Goal: Task Accomplishment & Management: Manage account settings

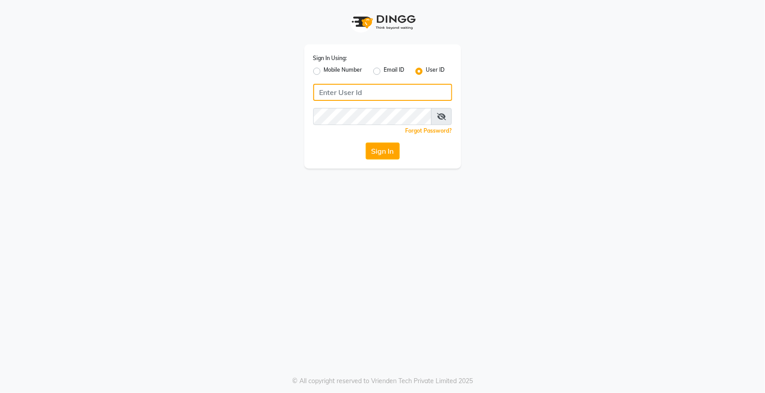
click at [356, 86] on input "Username" at bounding box center [382, 92] width 139 height 17
type input "akshaysalon"
click at [349, 241] on div "Sign In Using: Mobile Number Email ID User ID akshaysalon Remember me Forgot Pa…" at bounding box center [382, 196] width 765 height 393
click at [390, 150] on button "Sign In" at bounding box center [383, 150] width 34 height 17
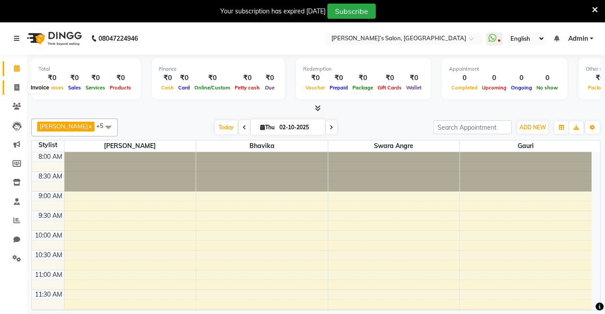
drag, startPoint x: 498, startPoint y: 0, endPoint x: 21, endPoint y: 89, distance: 485.2
click at [21, 89] on span at bounding box center [17, 88] width 16 height 10
select select "5150"
select select "service"
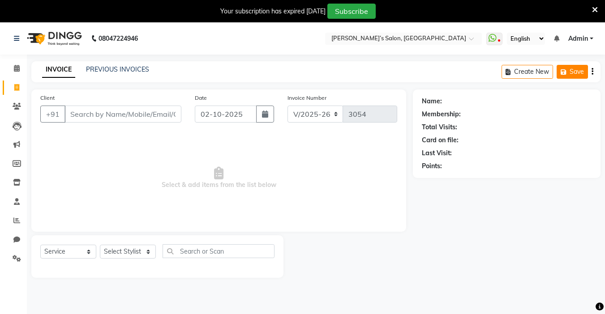
click at [445, 70] on button "Save" at bounding box center [572, 72] width 31 height 14
click at [445, 72] on icon "button" at bounding box center [593, 72] width 2 height 0
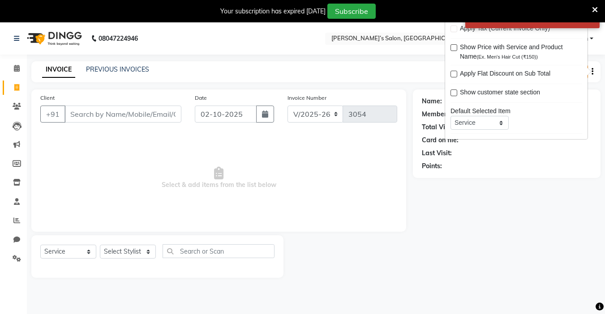
click at [445, 38] on link "Admin" at bounding box center [580, 38] width 25 height 9
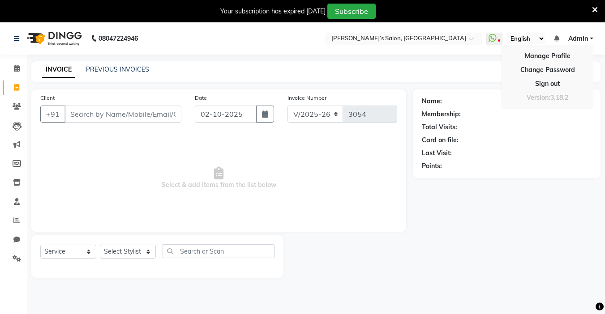
click at [445, 37] on span "Admin" at bounding box center [578, 38] width 20 height 9
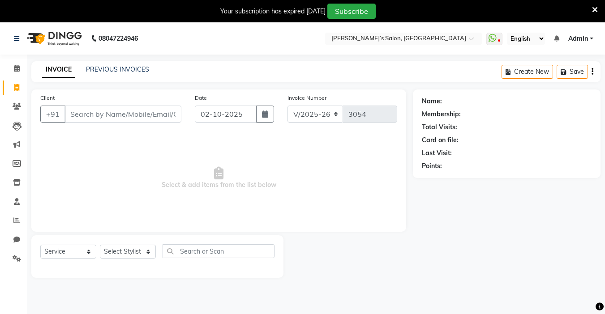
click at [445, 38] on span "Admin" at bounding box center [578, 38] width 20 height 9
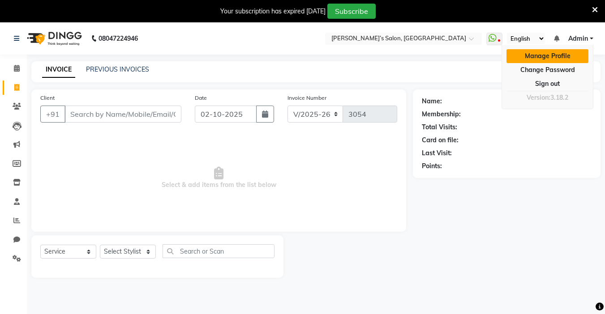
click at [445, 58] on link "Manage Profile" at bounding box center [548, 56] width 82 height 14
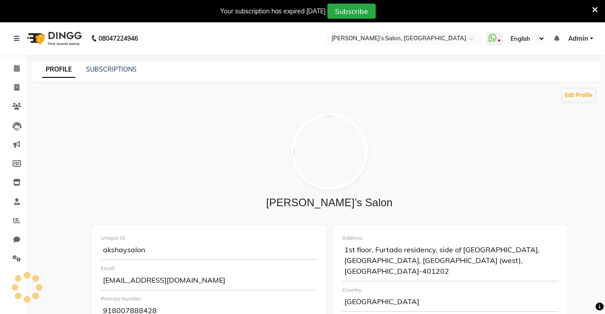
click at [445, 37] on select "English ENGLISH Español العربية मराठी हिंदी ગુજરાતી தமிழ் 中文" at bounding box center [526, 39] width 38 height 12
click at [445, 41] on ul "WhatsApp Status ✕ Status: Disconnected Most Recent Message: 01-10-2025 02:08 PM…" at bounding box center [542, 39] width 112 height 12
click at [445, 40] on span "Admin" at bounding box center [578, 38] width 20 height 9
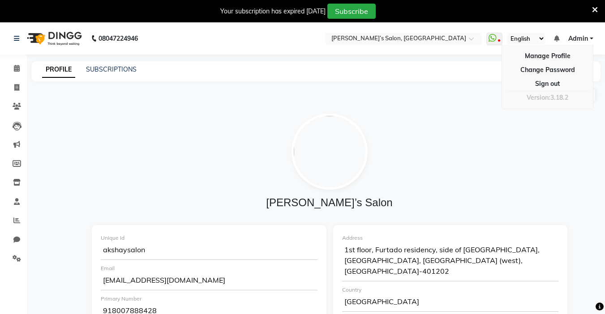
click at [339, 119] on img at bounding box center [330, 152] width 76 height 76
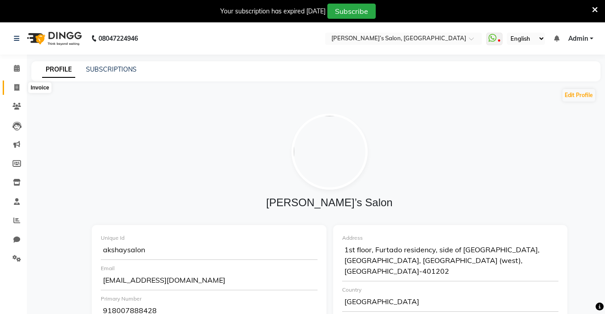
click at [15, 90] on icon at bounding box center [16, 87] width 5 height 7
select select "5150"
select select "service"
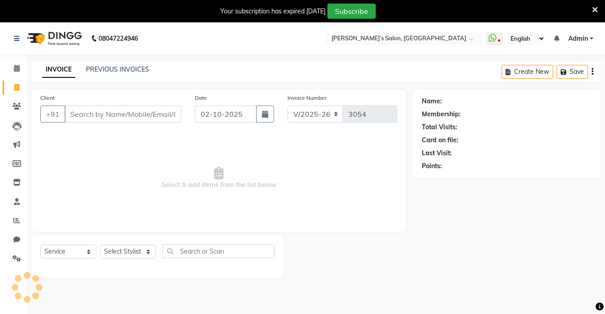
scroll to position [22, 0]
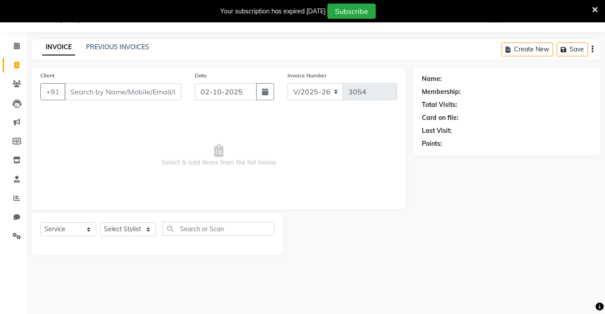
click at [103, 102] on div "Client +91" at bounding box center [111, 89] width 155 height 37
click at [107, 95] on input "Client" at bounding box center [123, 91] width 117 height 17
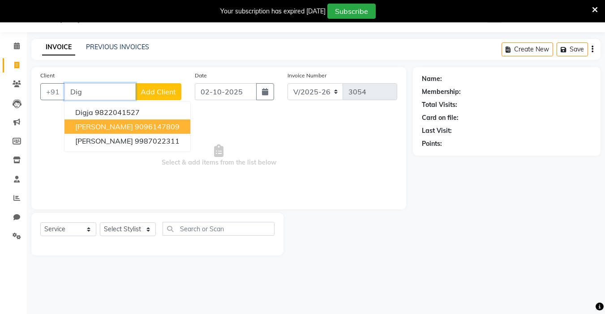
click at [106, 127] on span "Digmber patil" at bounding box center [104, 126] width 58 height 9
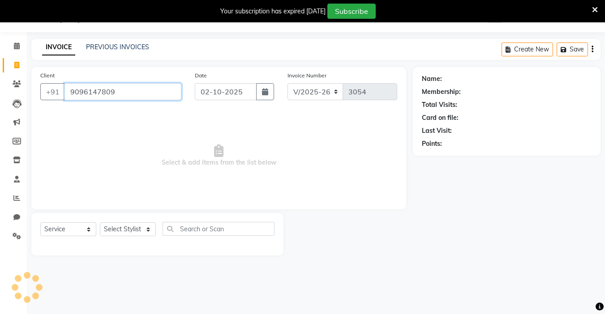
type input "9096147809"
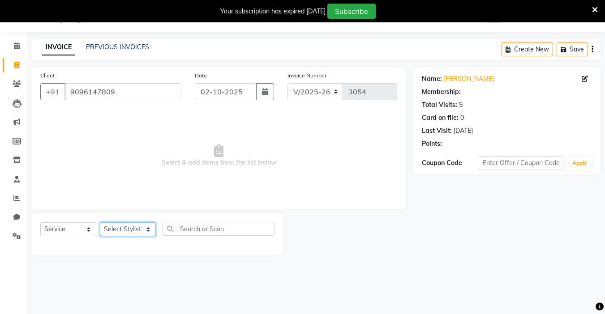
click at [100, 232] on select "Select Stylist Abdul Adil salmani Akshay thombare ali ANAS Anjali Ayaan Bhavika…" at bounding box center [128, 230] width 56 height 14
select select "37743"
click at [100, 223] on select "Select Stylist Abdul Adil salmani Akshay thombare ali ANAS Anjali Ayaan Bhavika…" at bounding box center [128, 230] width 56 height 14
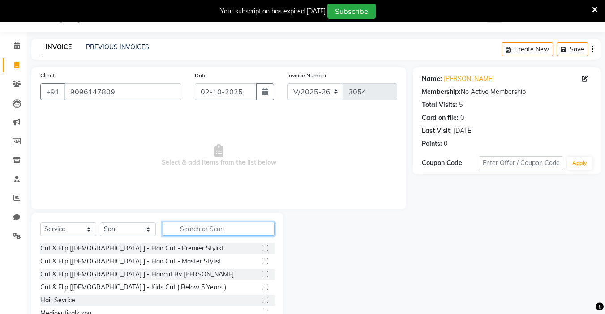
click at [178, 230] on input "text" at bounding box center [219, 229] width 112 height 14
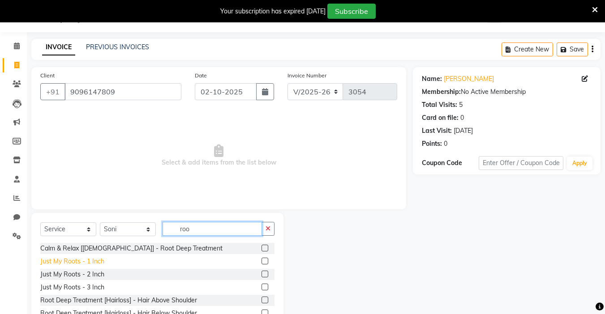
type input "roo"
click at [68, 262] on div "Just My Roots - 1 Inch" at bounding box center [72, 261] width 64 height 9
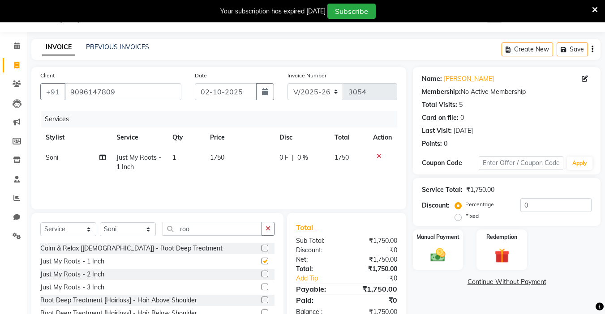
checkbox input "false"
click at [215, 166] on td "1750" at bounding box center [239, 163] width 69 height 30
select select "37743"
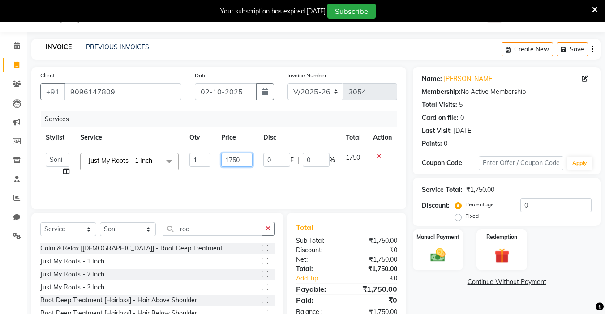
click at [232, 161] on input "1750" at bounding box center [236, 160] width 31 height 14
type input "1650"
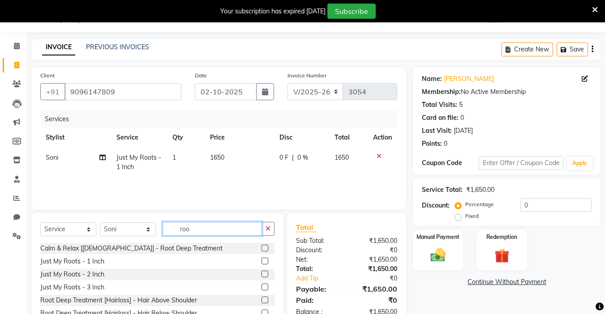
click at [199, 224] on input "roo" at bounding box center [212, 229] width 99 height 14
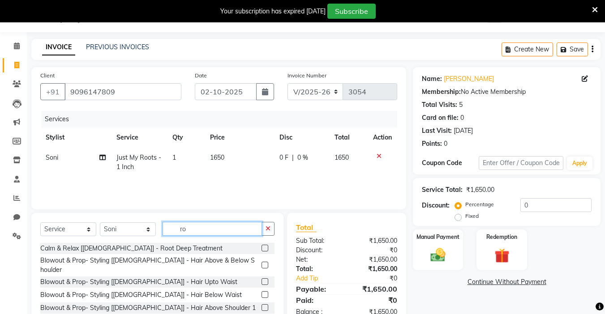
type input "r"
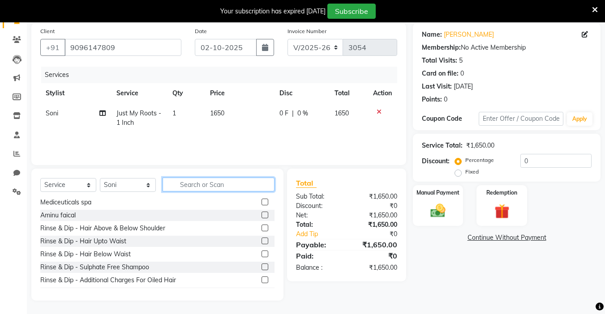
scroll to position [45, 0]
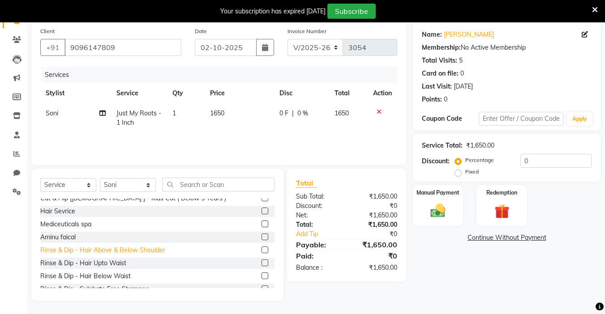
click at [156, 250] on div "Rinse & Dip - Hair Above & Below Shoulder" at bounding box center [102, 250] width 125 height 9
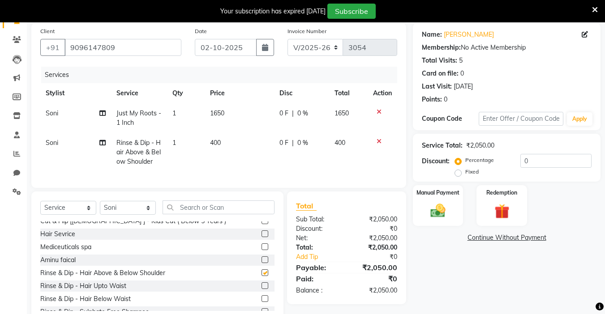
checkbox input "false"
click at [244, 155] on td "400" at bounding box center [239, 152] width 69 height 39
select select "37743"
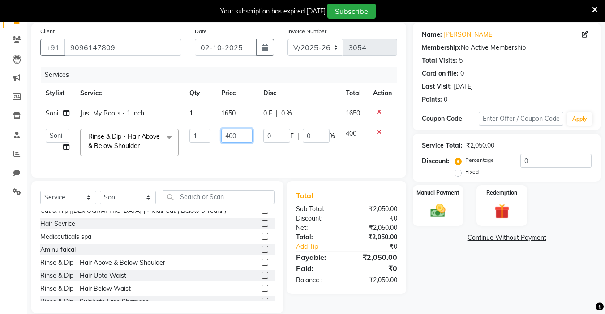
click at [246, 139] on input "400" at bounding box center [236, 136] width 31 height 14
type input "4"
type input "350"
click at [131, 205] on select "Select Stylist Abdul Adil salmani Akshay thombare ali ANAS Anjali Ayaan Bhavika…" at bounding box center [128, 198] width 56 height 14
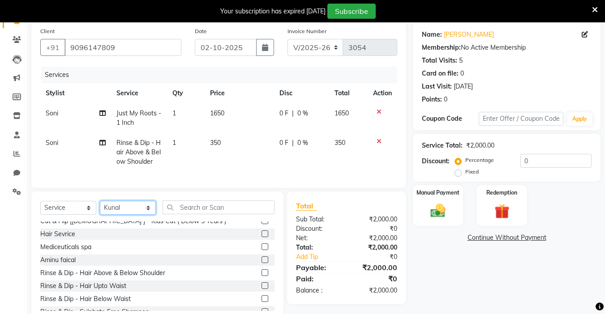
click at [100, 208] on select "Select Stylist Abdul Adil salmani Akshay thombare ali ANAS Anjali Ayaan Bhavika…" at bounding box center [128, 208] width 56 height 14
drag, startPoint x: 141, startPoint y: 218, endPoint x: 138, endPoint y: 209, distance: 9.4
click at [141, 215] on select "Select Stylist Abdul Adil salmani Akshay thombare ali ANAS Anjali Ayaan Bhavika…" at bounding box center [128, 208] width 56 height 14
select select "91482"
click at [100, 208] on select "Select Stylist Abdul Adil salmani Akshay thombare ali ANAS Anjali Ayaan Bhavika…" at bounding box center [128, 208] width 56 height 14
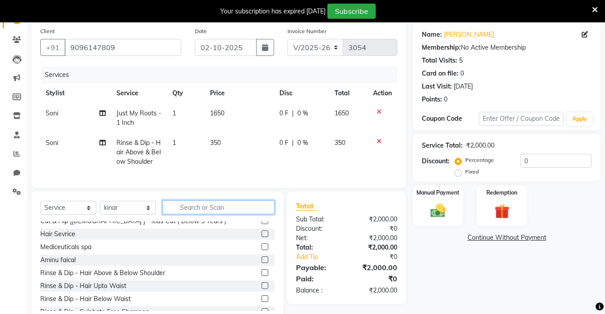
click at [178, 212] on input "text" at bounding box center [219, 208] width 112 height 14
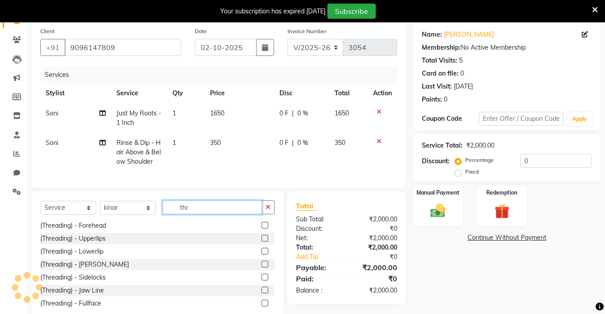
scroll to position [0, 0]
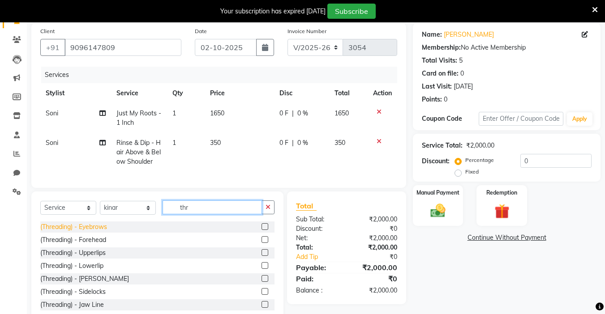
type input "thr"
click at [88, 232] on div "(Threading) - Eyebrows" at bounding box center [73, 227] width 67 height 9
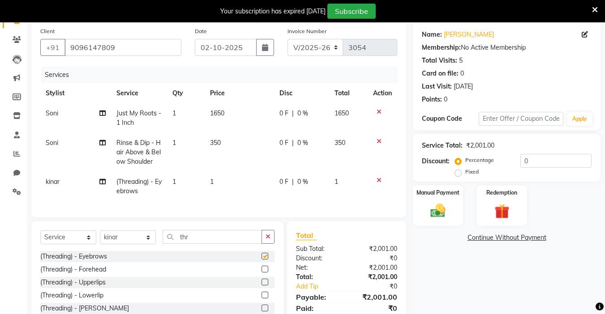
checkbox input "false"
click at [87, 288] on div "(Threading) - Upperlips" at bounding box center [72, 282] width 65 height 9
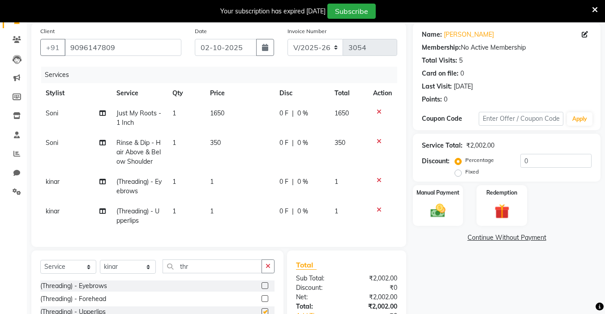
checkbox input "false"
drag, startPoint x: 219, startPoint y: 185, endPoint x: 244, endPoint y: 180, distance: 25.0
click at [220, 185] on td "1" at bounding box center [239, 187] width 69 height 30
select select "91482"
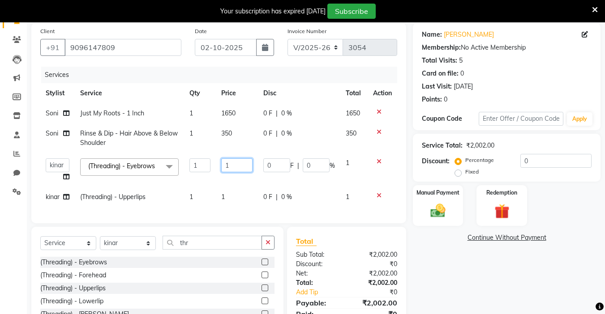
click at [250, 168] on input "1" at bounding box center [236, 166] width 31 height 14
type input "80"
click at [244, 202] on td "1" at bounding box center [237, 197] width 42 height 20
select select "91482"
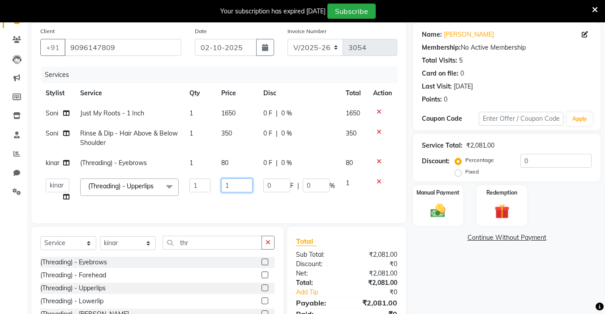
click at [243, 190] on input "1" at bounding box center [236, 186] width 31 height 14
type input "50"
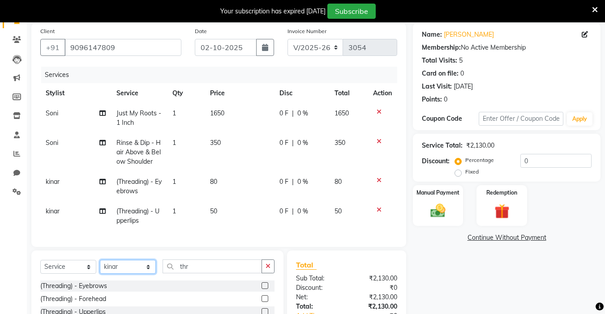
drag, startPoint x: 113, startPoint y: 245, endPoint x: 81, endPoint y: 164, distance: 87.8
click at [113, 245] on div "Client +91 9096147809 Date 02-10-2025 Invoice Number V/2025 V/2025-26 3054 Serv…" at bounding box center [219, 203] width 388 height 360
select select "32734"
click at [100, 267] on select "Select Stylist Abdul Adil salmani Akshay thombare ali ANAS Anjali Ayaan Bhavika…" at bounding box center [128, 267] width 56 height 14
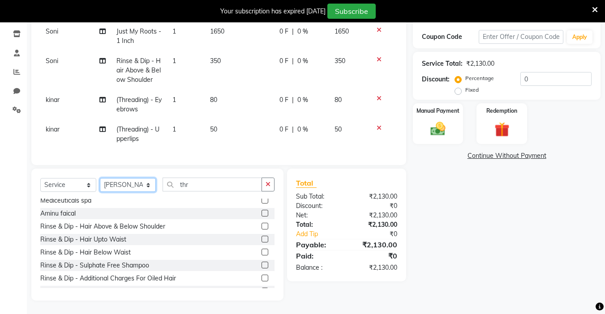
scroll to position [90, 0]
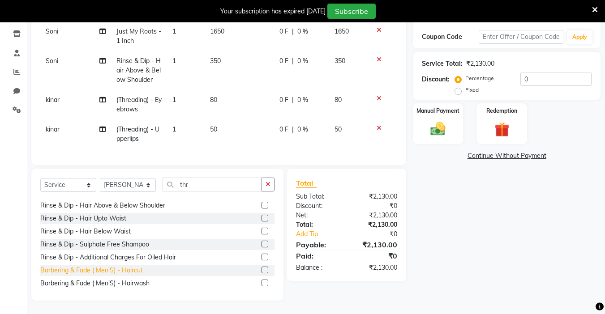
click at [119, 274] on div "Barbering & Fade ( Men'S) - Haircut" at bounding box center [91, 270] width 103 height 9
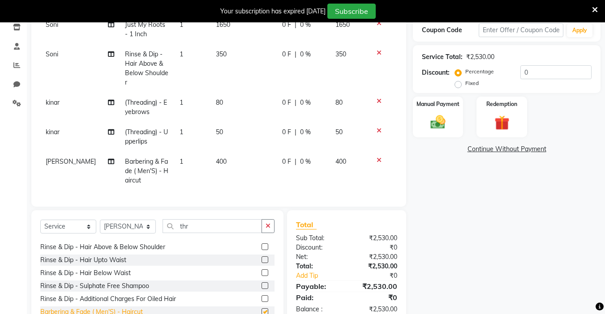
checkbox input "false"
drag, startPoint x: 265, startPoint y: 137, endPoint x: 264, endPoint y: 143, distance: 6.0
click at [266, 138] on td "50" at bounding box center [244, 137] width 66 height 30
select select "91482"
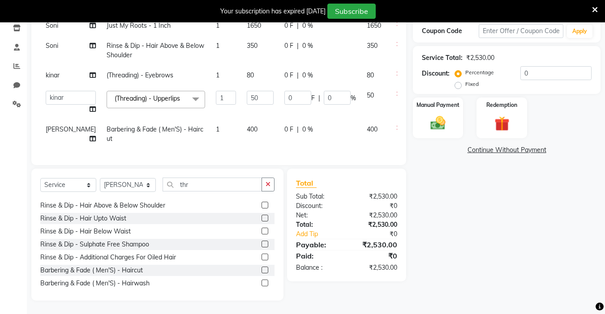
click at [245, 124] on td "400" at bounding box center [260, 135] width 38 height 30
select select "32734"
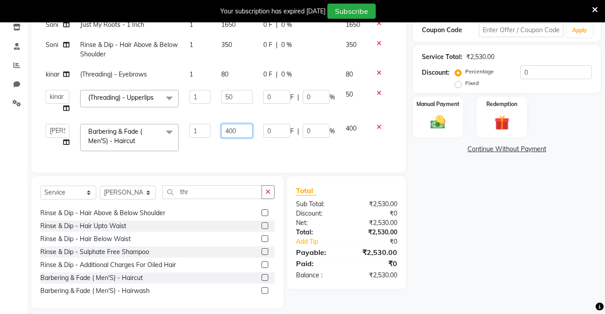
click at [246, 131] on input "400" at bounding box center [236, 131] width 31 height 14
type input "4"
type input "500"
click at [426, 163] on div "Name: Digmber Patil Membership: No Active Membership Total Visits: 5 Card on fi…" at bounding box center [510, 121] width 194 height 374
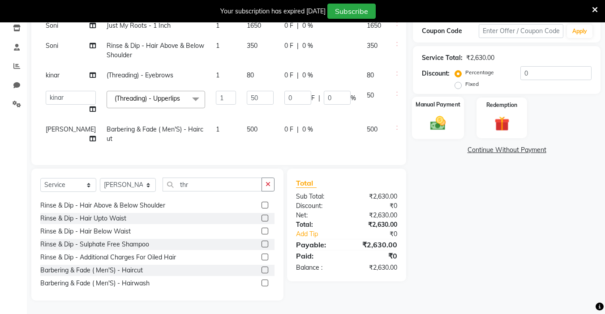
click at [442, 133] on div "Manual Payment" at bounding box center [438, 118] width 52 height 43
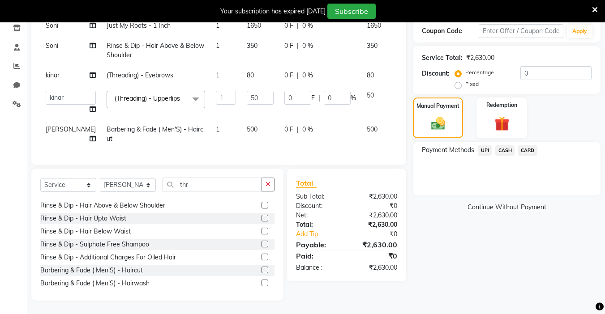
click at [445, 151] on span "CASH" at bounding box center [504, 151] width 19 height 10
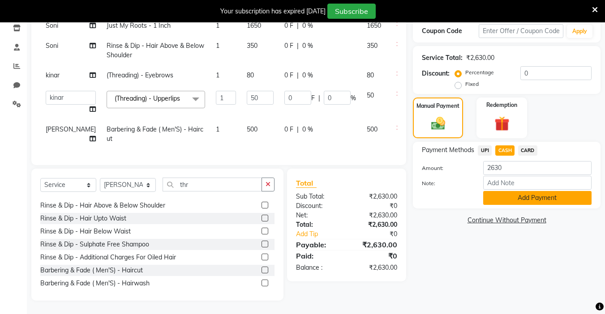
click at [445, 194] on button "Add Payment" at bounding box center [537, 198] width 108 height 14
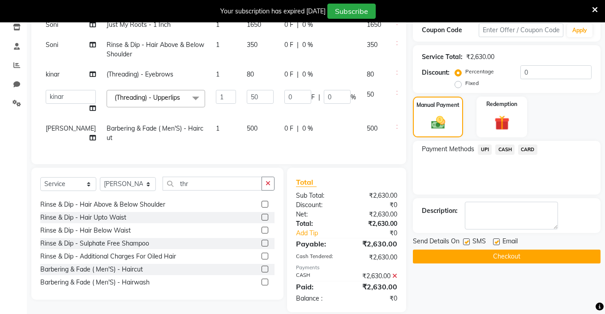
click at [445, 257] on button "Checkout" at bounding box center [507, 257] width 188 height 14
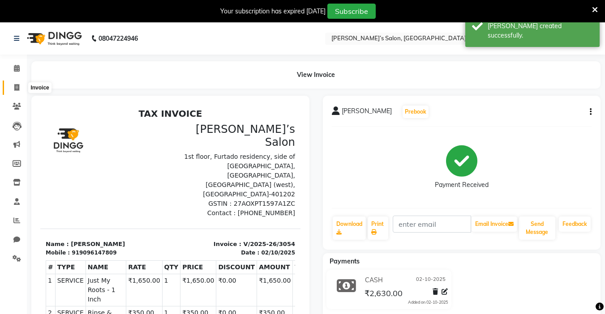
click at [18, 85] on icon at bounding box center [16, 87] width 5 height 7
select select "5150"
select select "service"
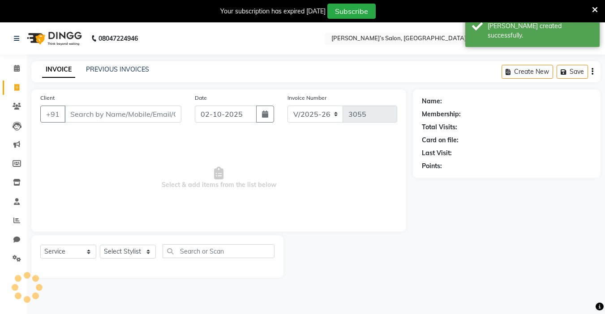
scroll to position [22, 0]
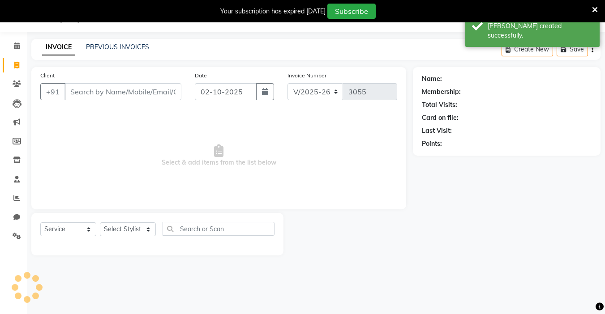
click at [129, 84] on input "Client" at bounding box center [123, 91] width 117 height 17
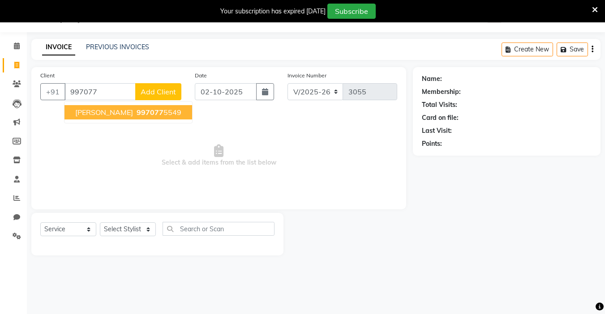
click at [135, 112] on ngb-highlight "997077 5549" at bounding box center [158, 112] width 47 height 9
type input "9970775549"
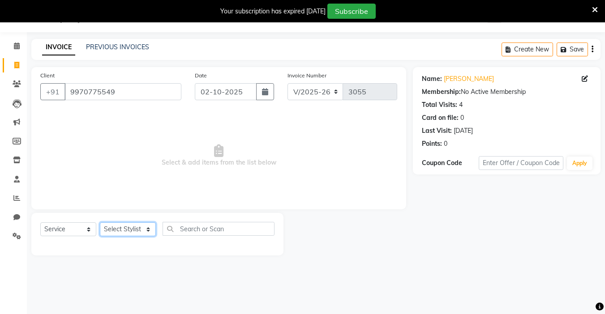
click at [104, 229] on select "Select Stylist Abdul Adil salmani Akshay thombare ali ANAS Anjali Ayaan Bhavika…" at bounding box center [128, 230] width 56 height 14
select select "89532"
click at [100, 223] on select "Select Stylist Abdul Adil salmani Akshay thombare ali ANAS Anjali Ayaan Bhavika…" at bounding box center [128, 230] width 56 height 14
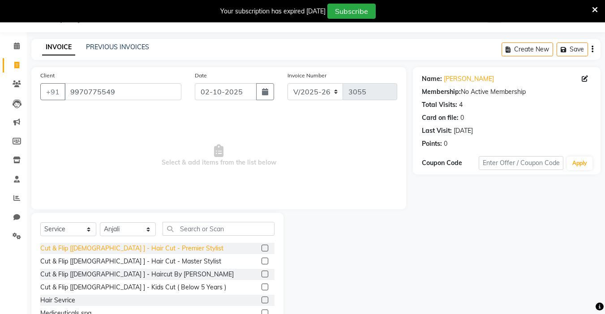
click at [126, 246] on div "Cut & Flip [[DEMOGRAPHIC_DATA] ] - Hair Cut - Premier Stylist" at bounding box center [131, 248] width 183 height 9
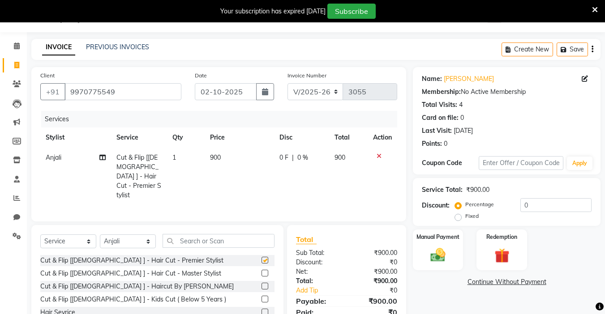
checkbox input "false"
click at [236, 155] on td "900" at bounding box center [239, 177] width 69 height 58
select select "89532"
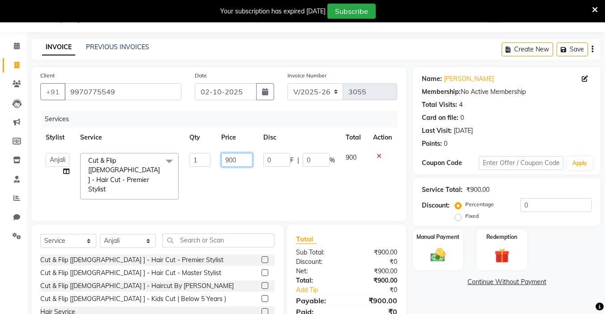
click at [247, 159] on input "900" at bounding box center [236, 160] width 31 height 14
type input "9"
type input "950"
click at [125, 228] on div "Select Service Product Membership Package Voucher Prepaid Gift Card Select Styl…" at bounding box center [157, 291] width 252 height 132
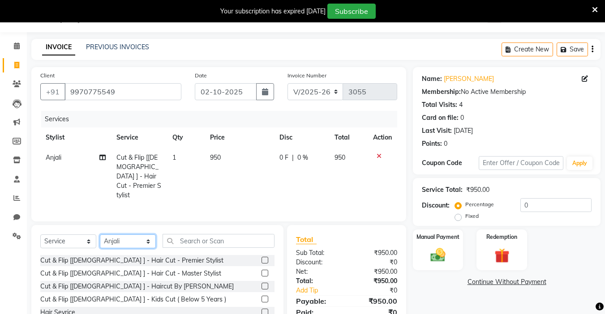
select select "68504"
click at [100, 235] on select "Select Stylist Abdul Adil salmani Akshay thombare ali ANAS Anjali Ayaan Bhavika…" at bounding box center [128, 242] width 56 height 14
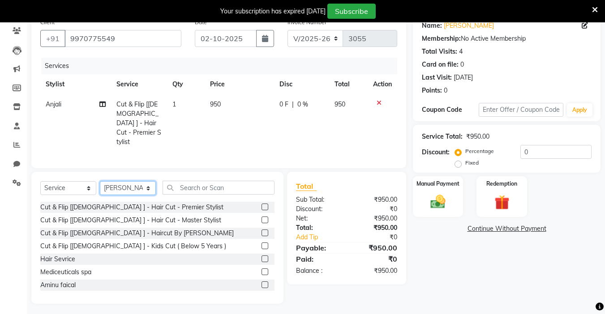
scroll to position [76, 0]
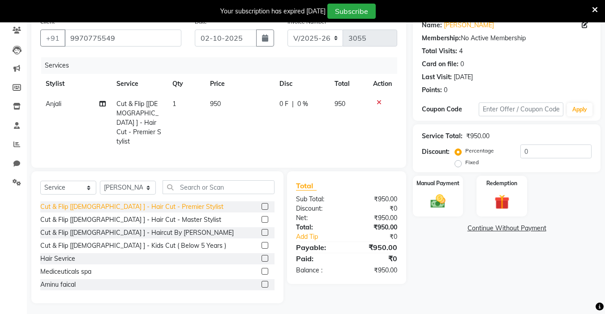
click at [145, 206] on div "Cut & Flip [[DEMOGRAPHIC_DATA] ] - Hair Cut - Premier Stylist" at bounding box center [131, 206] width 183 height 9
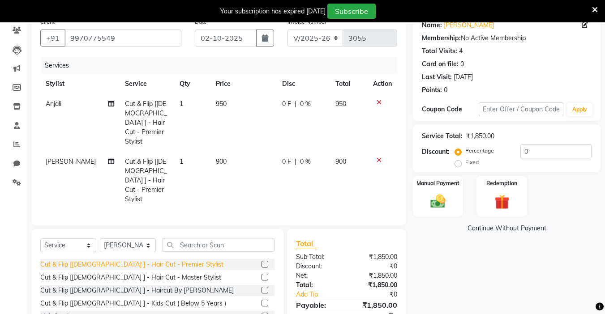
click at [124, 260] on div "Cut & Flip [[DEMOGRAPHIC_DATA] ] - Hair Cut - Premier Stylist" at bounding box center [131, 264] width 183 height 9
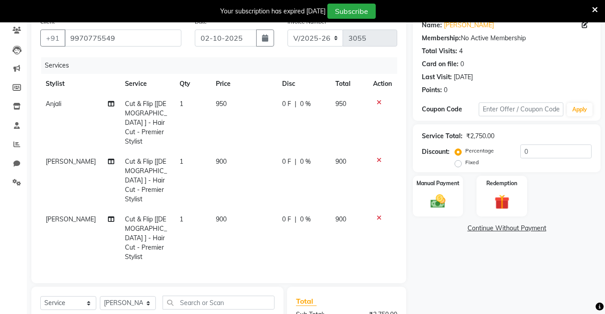
checkbox input "false"
drag, startPoint x: 215, startPoint y: 153, endPoint x: 224, endPoint y: 152, distance: 8.5
click at [217, 158] on span "900" at bounding box center [221, 162] width 11 height 8
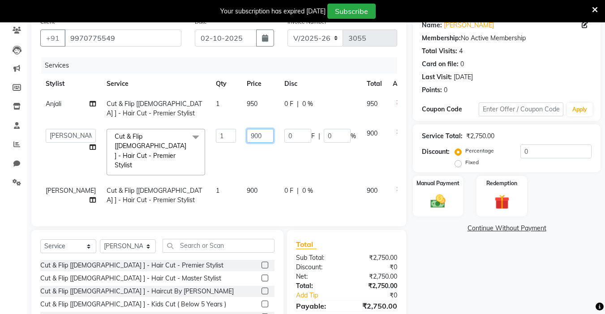
click at [247, 136] on input "900" at bounding box center [260, 136] width 27 height 14
type input "9"
type input "500"
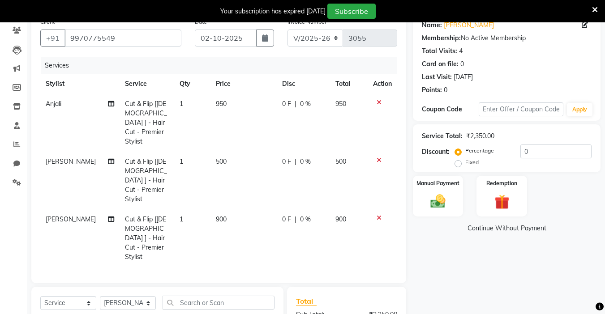
click at [58, 210] on td "[PERSON_NAME]" at bounding box center [79, 239] width 79 height 58
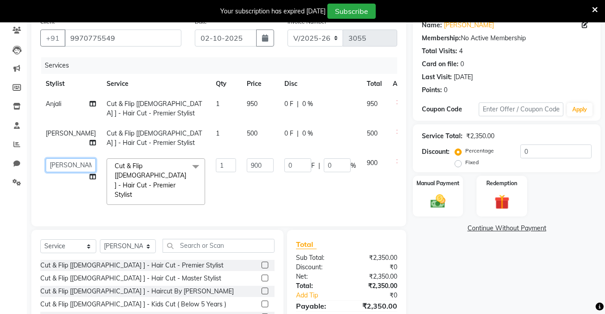
drag, startPoint x: 64, startPoint y: 168, endPoint x: 64, endPoint y: 160, distance: 8.5
click at [64, 168] on select "Abdul Adil salmani Akshay thombare ali ANAS Anjali Ayaan Bhavika Gauri kinar Ku…" at bounding box center [71, 166] width 50 height 14
select select "52310"
click at [63, 163] on select "Abdul Adil salmani Akshay thombare ali ANAS Anjali Ayaan Bhavika Gauri kinar Ku…" at bounding box center [71, 166] width 50 height 14
select select "32734"
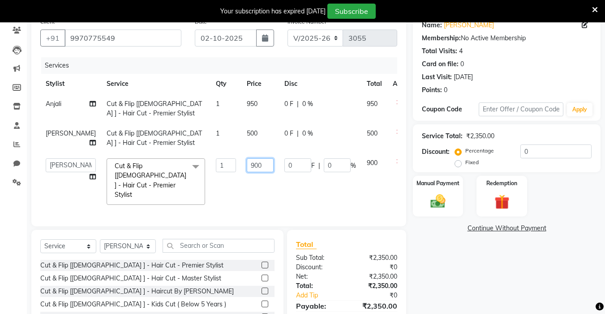
click at [241, 159] on td "900" at bounding box center [260, 181] width 38 height 57
type input "9"
type input "450"
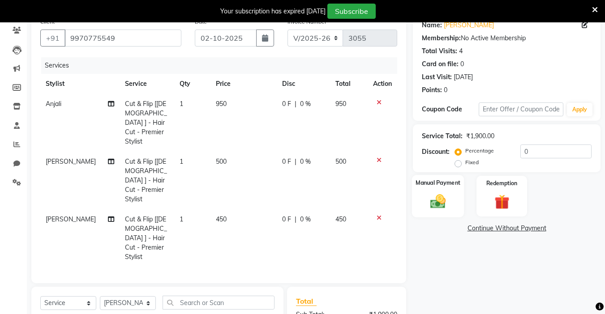
click at [425, 189] on div "Manual Payment" at bounding box center [438, 196] width 52 height 43
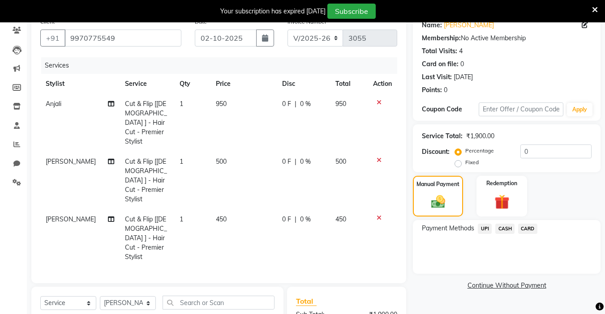
click at [445, 230] on span "CASH" at bounding box center [504, 229] width 19 height 10
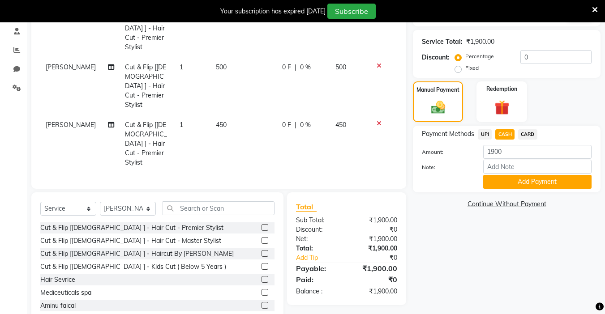
scroll to position [173, 0]
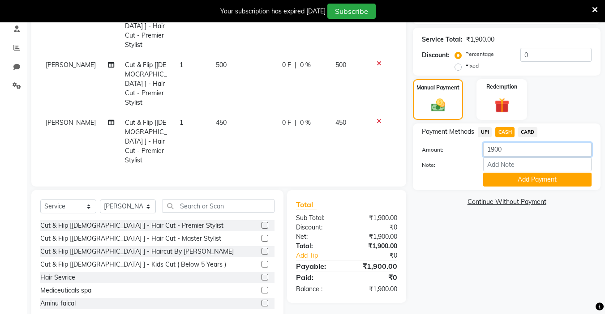
click at [445, 147] on input "1900" at bounding box center [537, 150] width 108 height 14
type input "1500"
click at [445, 184] on button "Add Payment" at bounding box center [537, 180] width 108 height 14
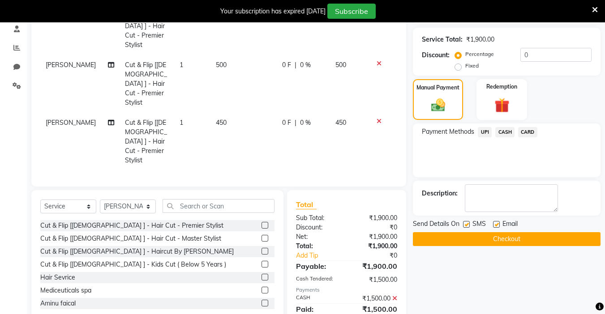
click at [445, 131] on span "UPI" at bounding box center [485, 132] width 14 height 10
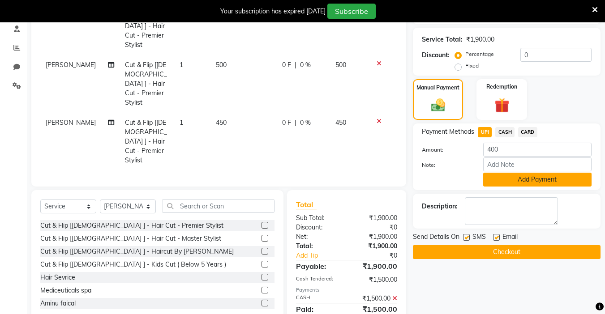
click at [445, 182] on button "Add Payment" at bounding box center [537, 180] width 108 height 14
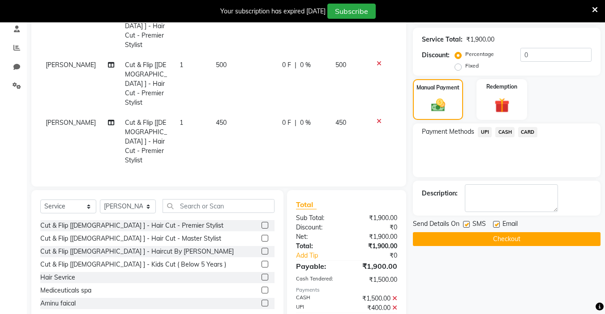
click at [445, 241] on button "Checkout" at bounding box center [507, 239] width 188 height 14
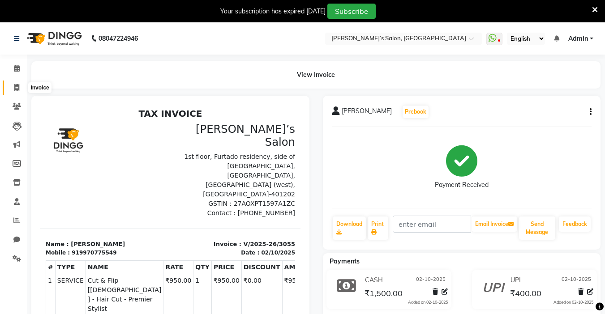
click at [20, 91] on span at bounding box center [17, 88] width 16 height 10
select select "service"
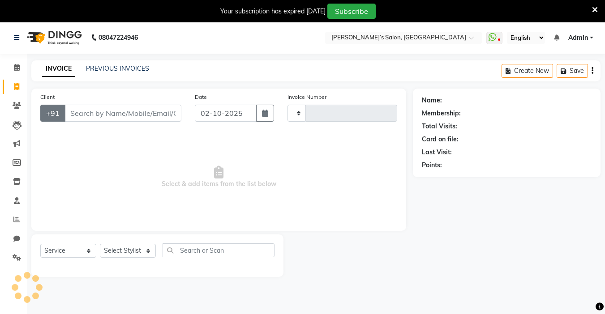
type input "3056"
select select "5150"
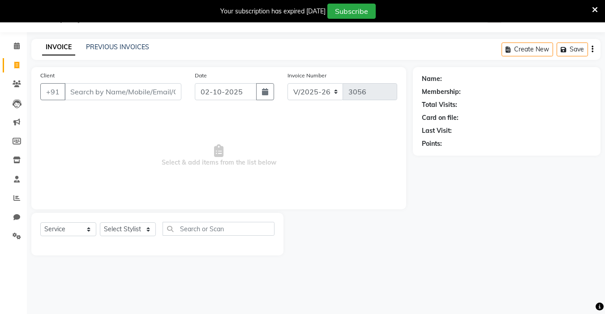
click at [77, 95] on input "Client" at bounding box center [123, 91] width 117 height 17
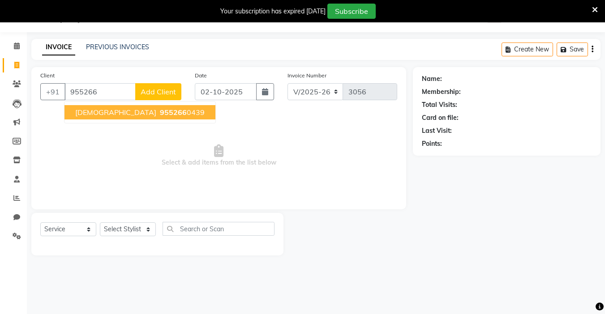
click at [76, 113] on span "[DEMOGRAPHIC_DATA]" at bounding box center [115, 112] width 81 height 9
type input "9552660439"
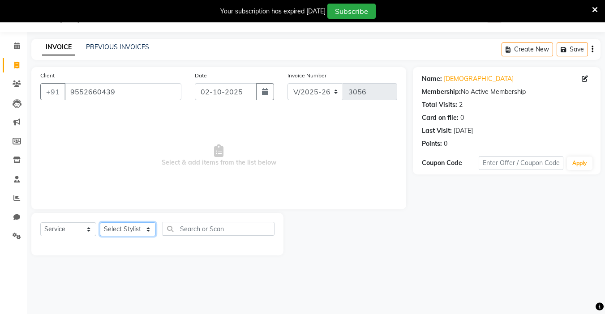
click at [127, 228] on select "Select Stylist Abdul Adil salmani Akshay thombare ali ANAS Anjali Ayaan Bhavika…" at bounding box center [128, 230] width 56 height 14
click at [100, 223] on select "Select Stylist Abdul Adil salmani Akshay thombare ali ANAS Anjali Ayaan Bhavika…" at bounding box center [128, 230] width 56 height 14
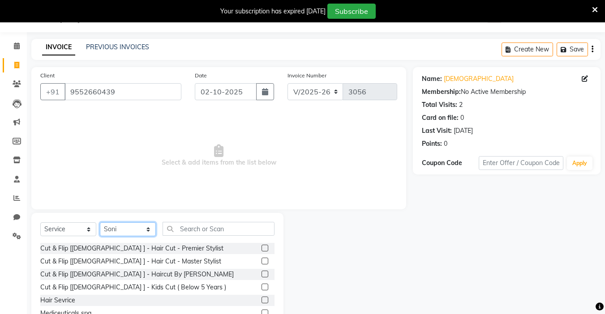
click at [135, 229] on select "Select Stylist Abdul Adil salmani Akshay thombare ali ANAS Anjali Ayaan Bhavika…" at bounding box center [128, 230] width 56 height 14
select select "46161"
click at [100, 223] on select "Select Stylist Abdul Adil salmani Akshay thombare ali ANAS Anjali Ayaan Bhavika…" at bounding box center [128, 230] width 56 height 14
click at [125, 243] on div "Select Service Product Membership Package Voucher Prepaid Gift Card Select Styl…" at bounding box center [157, 232] width 234 height 21
click at [123, 248] on div "Cut & Flip [[DEMOGRAPHIC_DATA] ] - Hair Cut - Premier Stylist" at bounding box center [131, 248] width 183 height 9
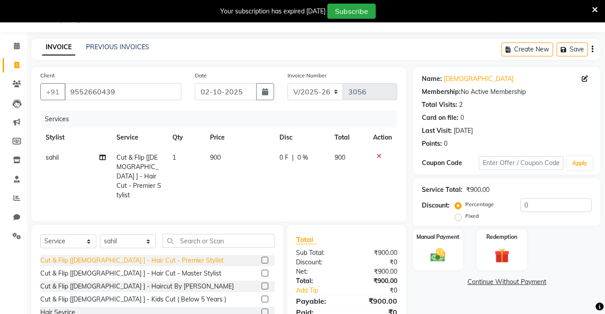
click at [120, 257] on div "Cut & Flip [[DEMOGRAPHIC_DATA] ] - Hair Cut - Premier Stylist" at bounding box center [131, 260] width 183 height 9
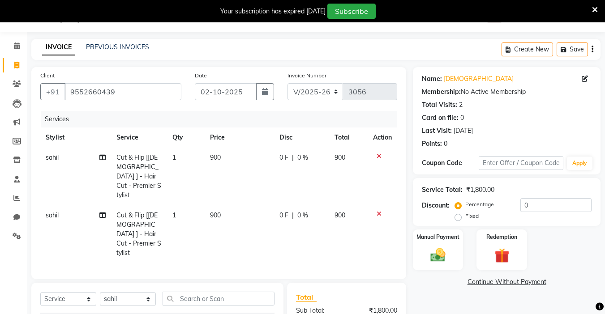
checkbox input "false"
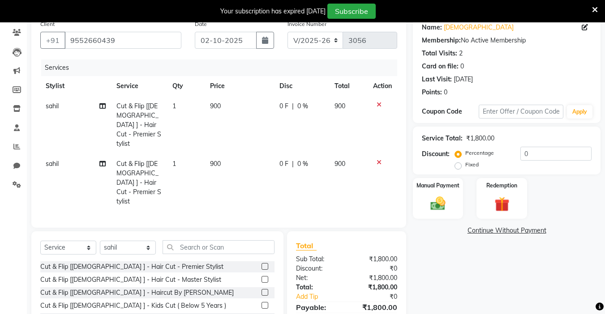
scroll to position [112, 0]
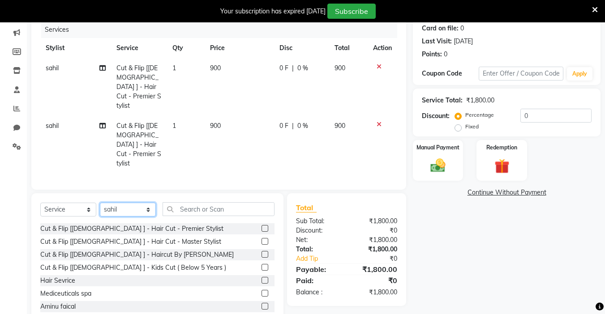
click at [112, 203] on select "Select Stylist Abdul Adil salmani Akshay thombare ali ANAS Anjali Ayaan Bhavika…" at bounding box center [128, 210] width 56 height 14
select select "32734"
click at [100, 203] on select "Select Stylist Abdul Adil salmani Akshay thombare ali ANAS Anjali Ayaan Bhavika…" at bounding box center [128, 210] width 56 height 14
click at [237, 119] on td "900" at bounding box center [239, 145] width 69 height 58
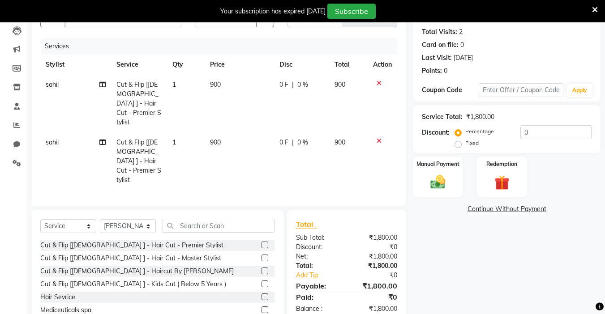
select select "46161"
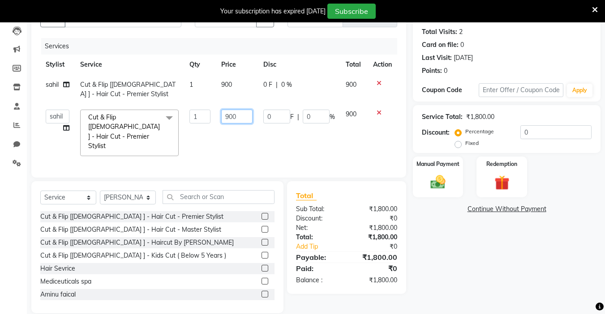
click at [237, 119] on input "900" at bounding box center [236, 117] width 31 height 14
type input "9"
type input "1400"
click at [239, 81] on td "900" at bounding box center [237, 90] width 42 height 30
select select "46161"
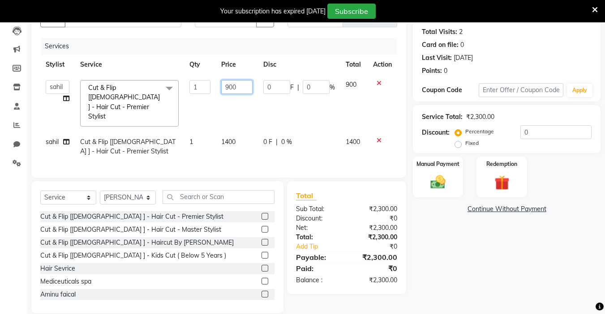
click at [239, 84] on input "900" at bounding box center [236, 87] width 31 height 14
type input "9"
type input "500"
click at [440, 180] on img at bounding box center [438, 182] width 25 height 18
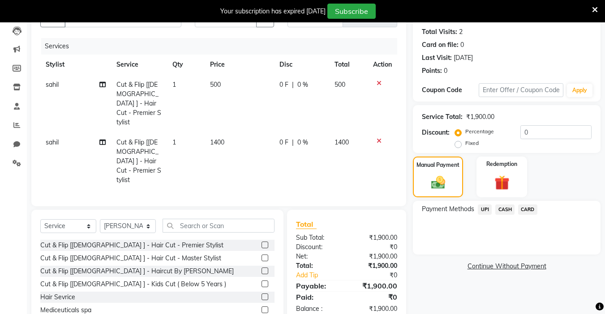
click at [445, 210] on span "UPI" at bounding box center [485, 210] width 14 height 10
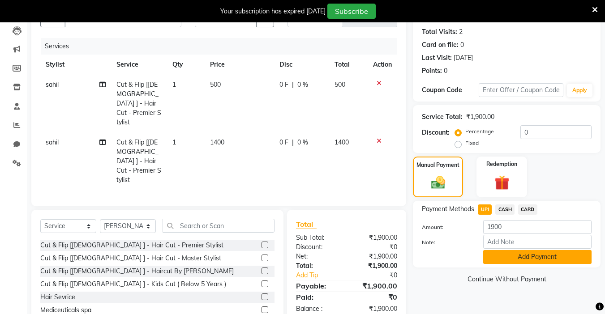
click at [445, 255] on button "Add Payment" at bounding box center [537, 257] width 108 height 14
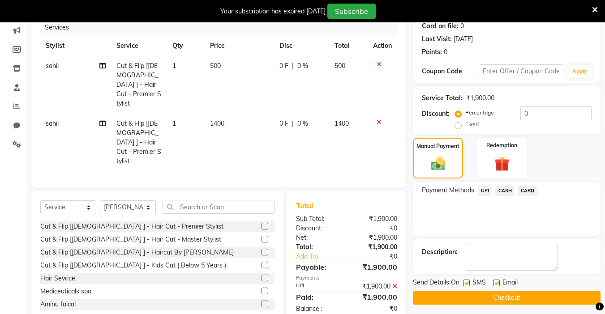
scroll to position [125, 0]
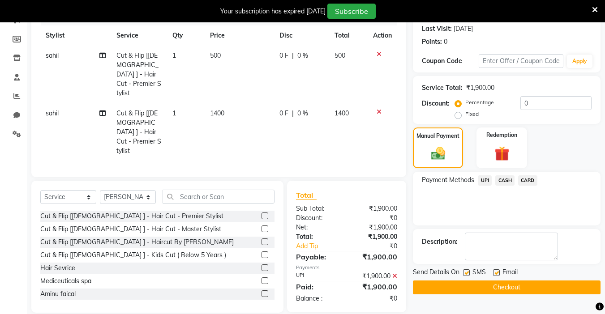
click at [445, 285] on button "Checkout" at bounding box center [507, 288] width 188 height 14
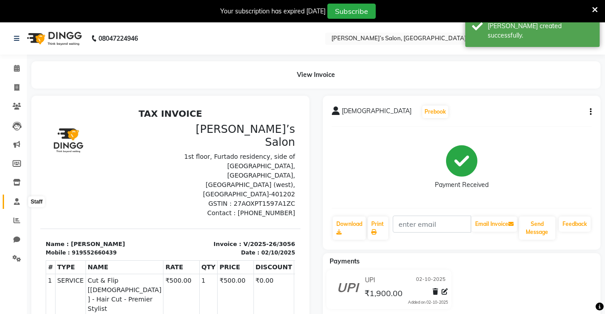
click at [17, 202] on icon at bounding box center [17, 201] width 6 height 7
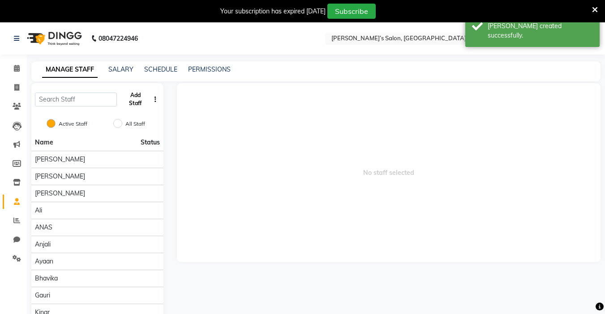
click at [129, 95] on button "Add Staff" at bounding box center [135, 99] width 30 height 23
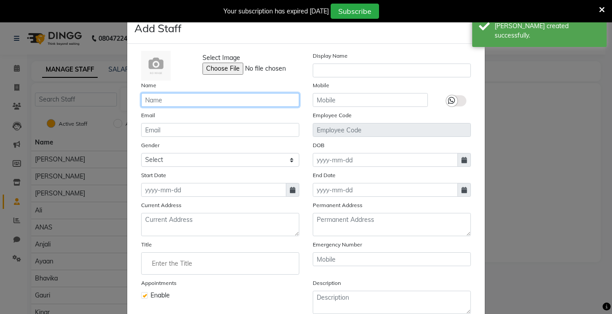
click at [165, 99] on input "text" at bounding box center [220, 100] width 158 height 14
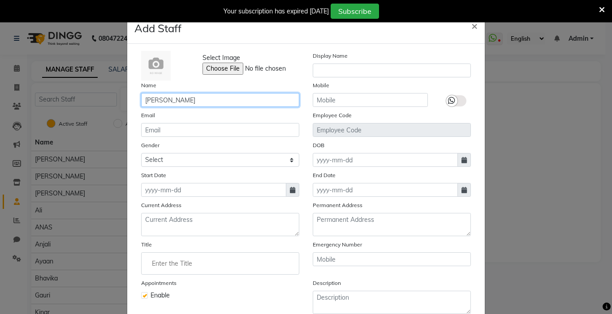
type input "[PERSON_NAME]"
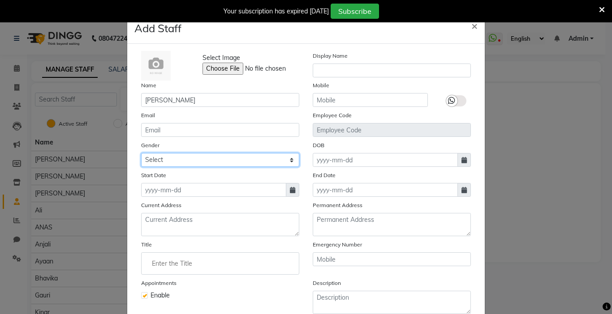
click at [199, 159] on select "Select Male Female Other Prefer Not To Say" at bounding box center [220, 160] width 158 height 14
select select "male"
click at [141, 153] on select "Select Male Female Other Prefer Not To Say" at bounding box center [220, 160] width 158 height 14
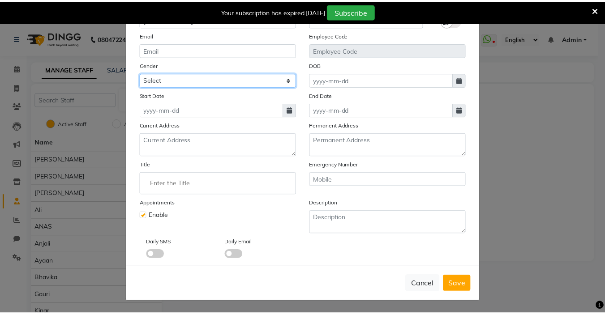
scroll to position [81, 0]
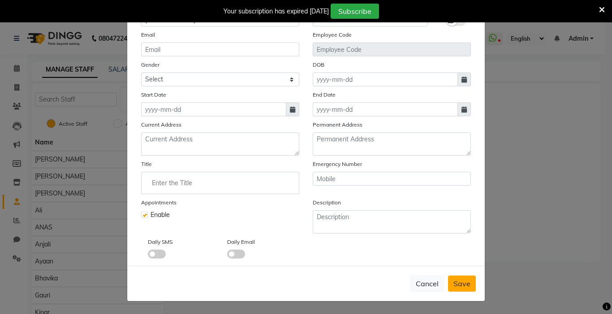
click at [445, 282] on span "Save" at bounding box center [461, 284] width 17 height 9
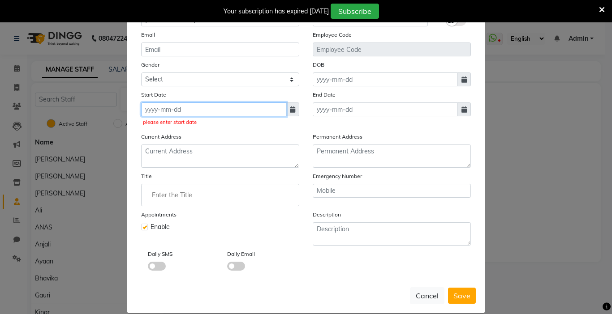
click at [200, 109] on input at bounding box center [213, 110] width 145 height 14
select select "10"
select select "2025"
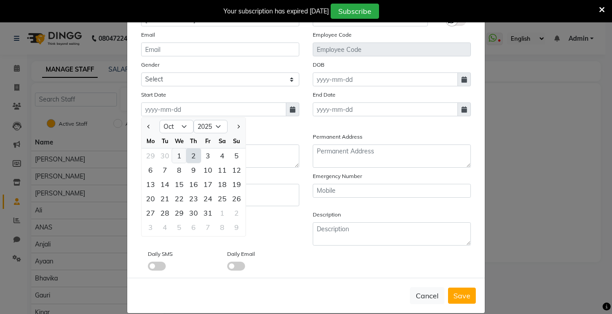
click at [177, 157] on div "1" at bounding box center [179, 156] width 14 height 14
type input "01-10-2025"
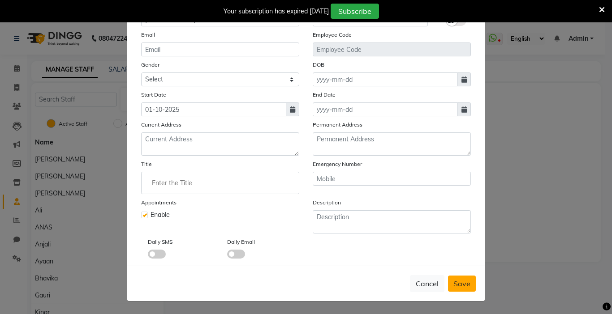
click at [445, 280] on span "Save" at bounding box center [461, 284] width 17 height 9
select select
checkbox input "false"
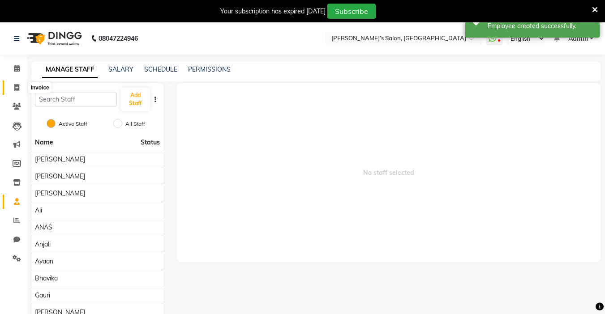
click at [13, 91] on span at bounding box center [17, 88] width 16 height 10
select select "5150"
select select "service"
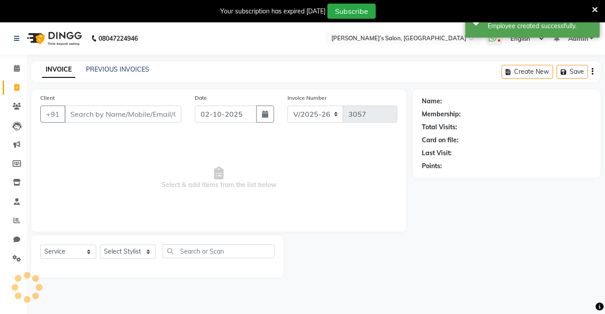
scroll to position [22, 0]
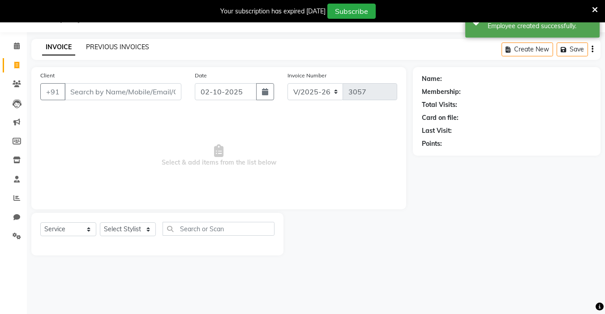
click at [111, 49] on link "PREVIOUS INVOICES" at bounding box center [117, 47] width 63 height 8
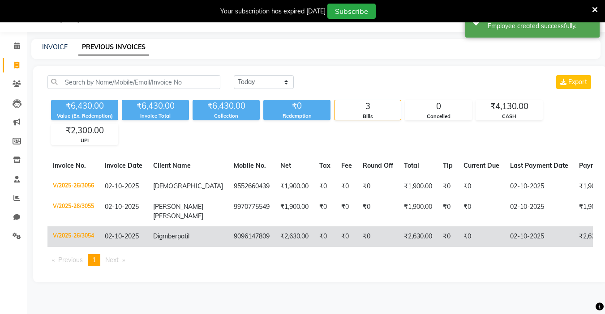
click at [228, 227] on td "9096147809" at bounding box center [251, 237] width 47 height 21
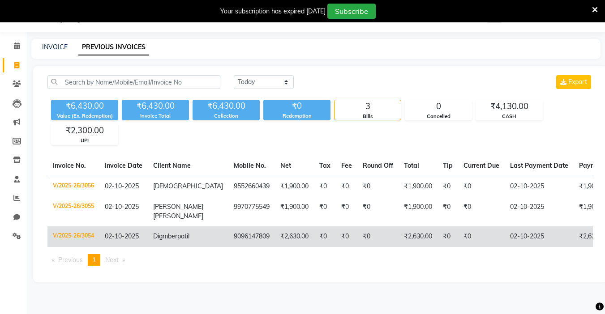
click at [239, 227] on td "9096147809" at bounding box center [251, 237] width 47 height 21
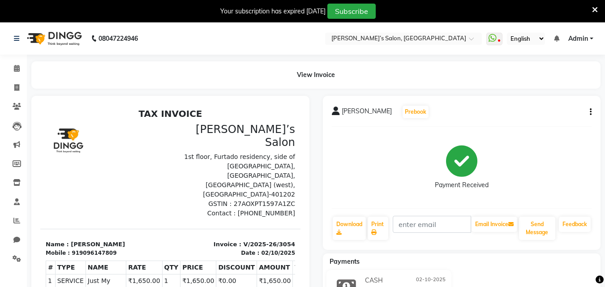
click at [356, 113] on button "button" at bounding box center [588, 112] width 5 height 9
click at [356, 123] on div "Edit Invoice" at bounding box center [546, 123] width 61 height 11
select select "service"
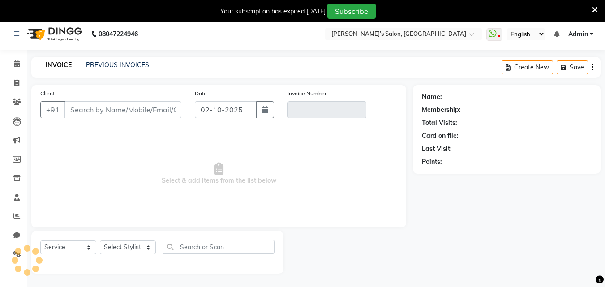
scroll to position [22, 0]
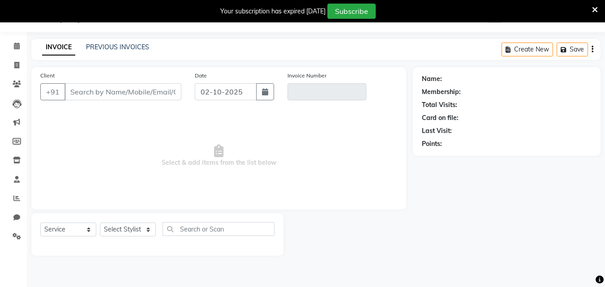
type input "9096147809"
type input "V/2025-26/3054"
select select "select"
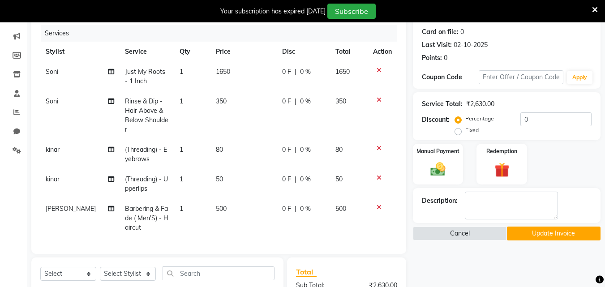
scroll to position [112, 0]
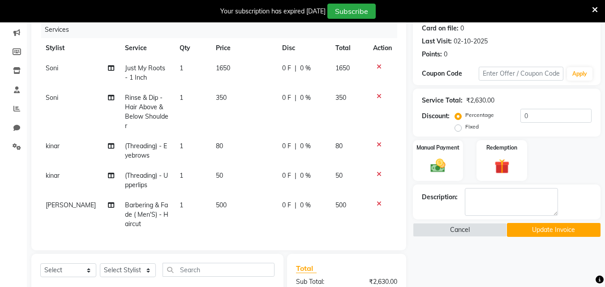
click at [86, 201] on span "[PERSON_NAME]" at bounding box center [71, 205] width 50 height 8
select select "32734"
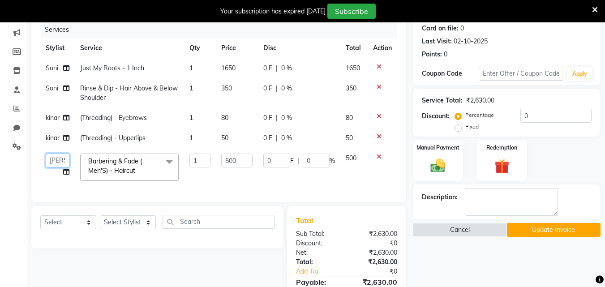
click at [61, 162] on select "Abdul Adil salmani Akshay thombare ali ANAS Anjali Ayaan Bhavika Gauri Jitendr …" at bounding box center [58, 161] width 24 height 14
select select "93564"
click at [356, 210] on button "Update Invoice" at bounding box center [554, 230] width 94 height 14
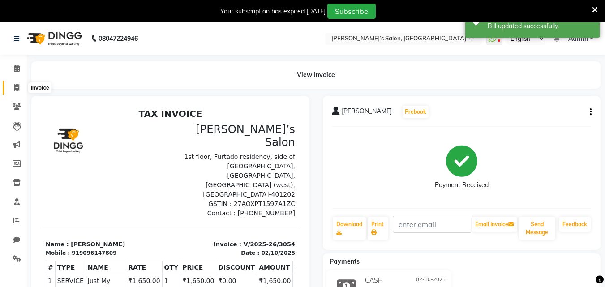
click at [14, 91] on span at bounding box center [17, 88] width 16 height 10
select select "5150"
select select "service"
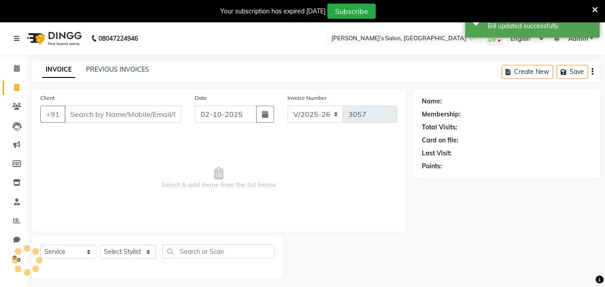
scroll to position [22, 0]
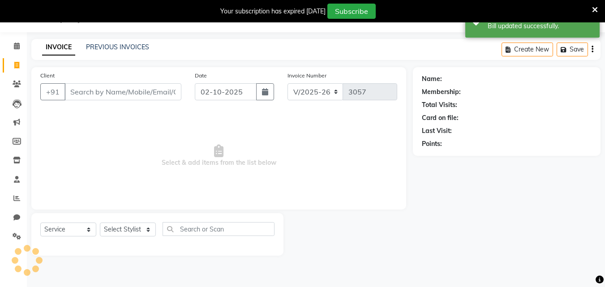
click at [104, 53] on div "INVOICE PREVIOUS INVOICES Create New Save" at bounding box center [315, 49] width 569 height 21
click at [117, 47] on link "PREVIOUS INVOICES" at bounding box center [117, 47] width 63 height 8
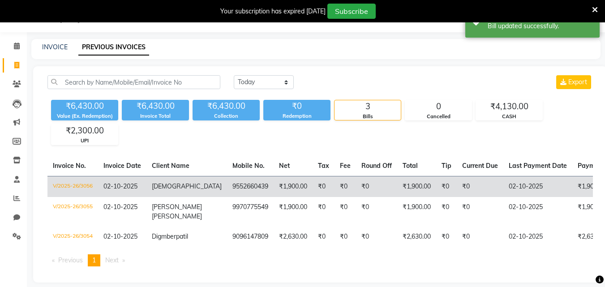
click at [135, 183] on span "02-10-2025" at bounding box center [120, 186] width 34 height 8
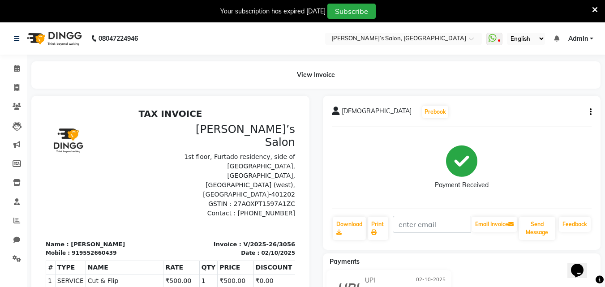
click at [590, 108] on button "button" at bounding box center [588, 112] width 5 height 9
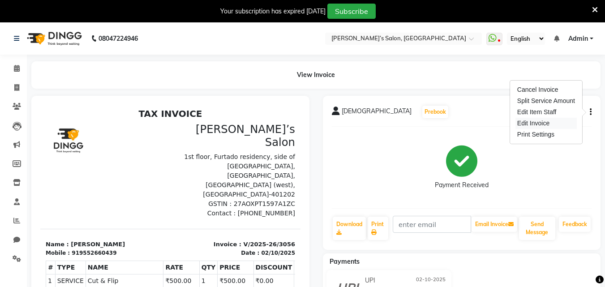
click at [546, 124] on div "Edit Invoice" at bounding box center [546, 123] width 61 height 11
select select "service"
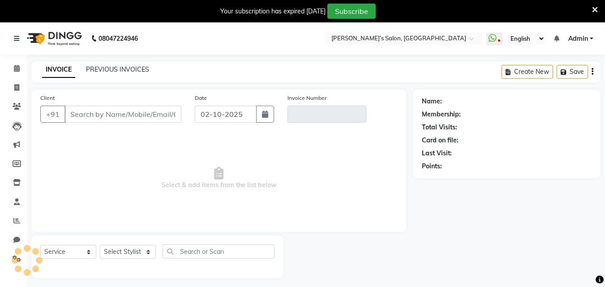
scroll to position [22, 0]
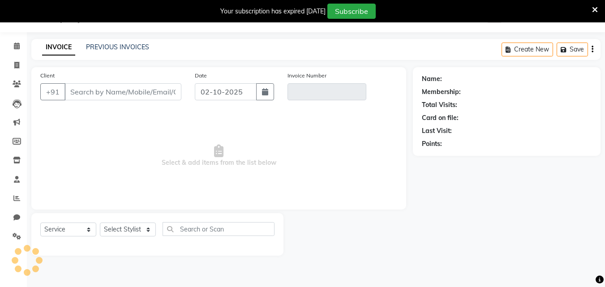
type input "9552660439"
type input "V/2025-26/3056"
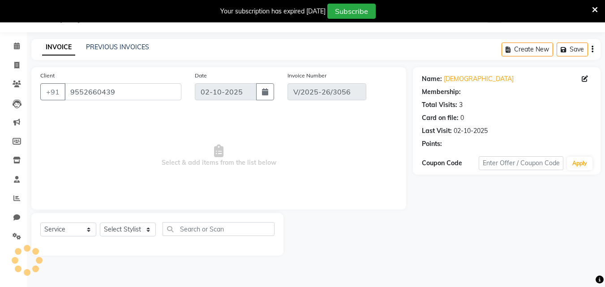
select select "select"
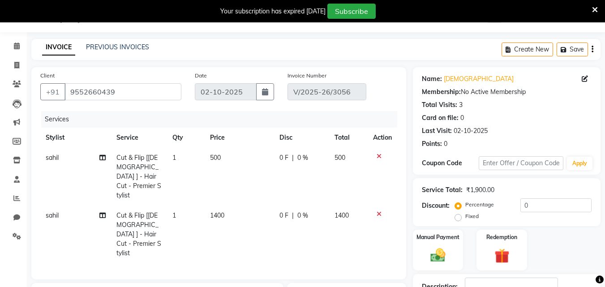
click at [69, 212] on td "sahil" at bounding box center [75, 235] width 71 height 58
select select "46161"
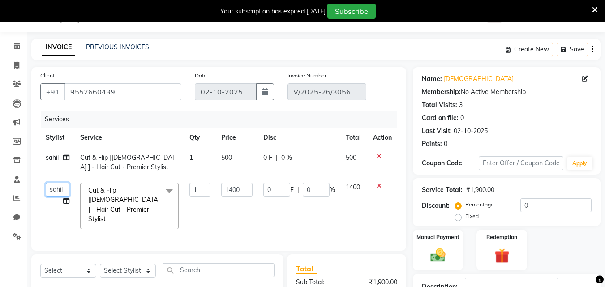
drag, startPoint x: 66, startPoint y: 203, endPoint x: 65, endPoint y: 193, distance: 10.5
click at [65, 193] on select "Abdul Adil salmani Akshay thombare ali ANAS Anjali Ayaan Bhavika Gauri Jitendr …" at bounding box center [58, 190] width 24 height 14
select select "32734"
click at [244, 190] on input "1400" at bounding box center [236, 190] width 31 height 14
type input "1"
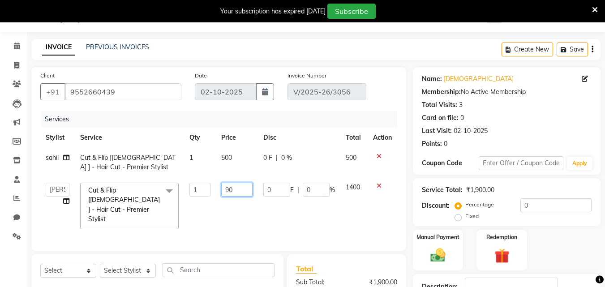
type input "900"
click at [133, 261] on div "Client +91 9552660439 Date 02-10-2025 Invoice Number V/2025-26/3056 Services St…" at bounding box center [219, 226] width 388 height 318
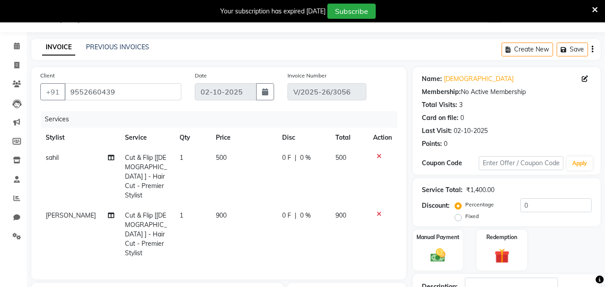
scroll to position [30, 0]
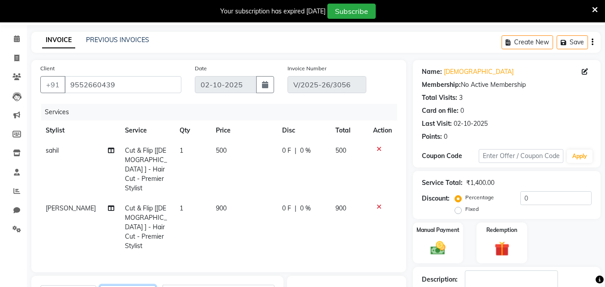
select select "93564"
click at [100, 285] on select "Select Stylist [PERSON_NAME] [PERSON_NAME] Akshay [PERSON_NAME] ANAS [PERSON_NA…" at bounding box center [128, 292] width 56 height 14
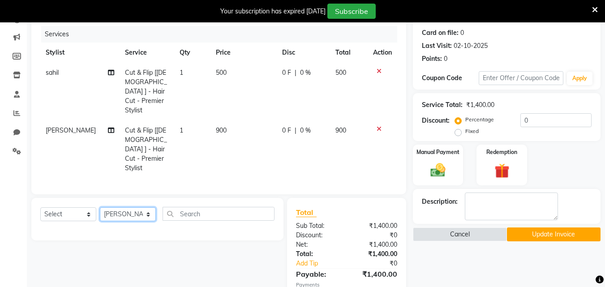
scroll to position [119, 0]
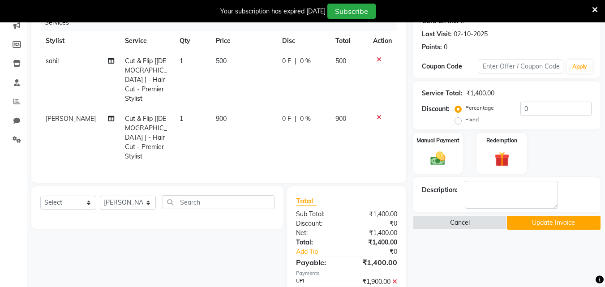
click at [65, 198] on div "Select Service Product Membership Package Voucher Prepaid Gift Card Select Styl…" at bounding box center [157, 205] width 234 height 21
click at [66, 196] on select "Select Service Product Membership Package Voucher Prepaid Gift Card" at bounding box center [68, 203] width 56 height 14
select select "service"
click at [40, 196] on select "Select Service Product Membership Package Voucher Prepaid Gift Card" at bounding box center [68, 203] width 56 height 14
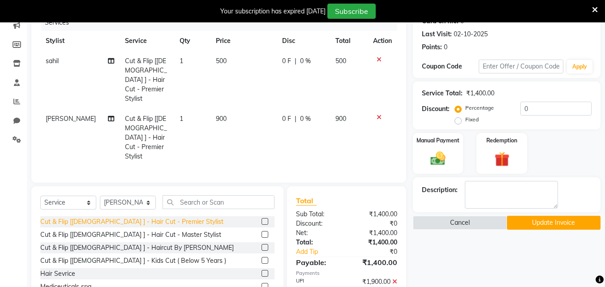
click at [125, 217] on div "Cut & Flip [[DEMOGRAPHIC_DATA] ] - Hair Cut - Premier Stylist" at bounding box center [131, 221] width 183 height 9
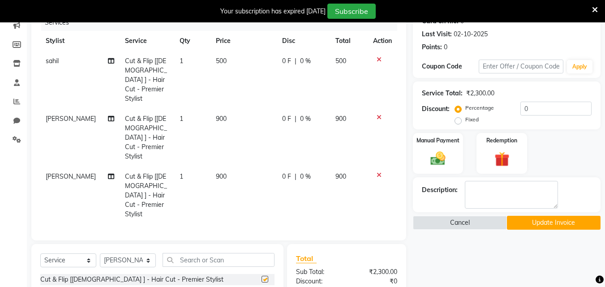
checkbox input "false"
drag, startPoint x: 261, startPoint y: 151, endPoint x: 253, endPoint y: 155, distance: 9.0
click at [260, 167] on td "900" at bounding box center [244, 196] width 66 height 58
select select "93564"
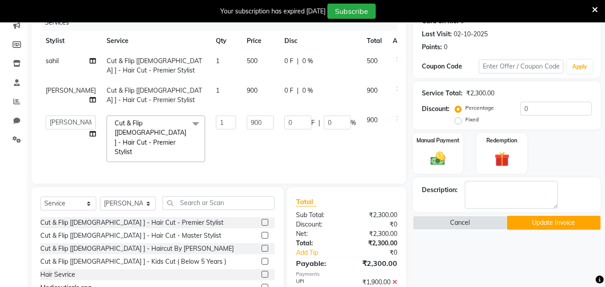
click at [250, 139] on td "900" at bounding box center [260, 138] width 38 height 57
click at [248, 129] on input "900" at bounding box center [260, 123] width 27 height 14
type input "9"
type input "500"
click at [521, 219] on button "Update Invoice" at bounding box center [554, 223] width 94 height 14
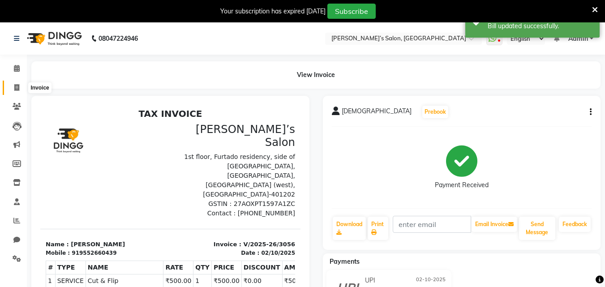
click at [9, 85] on span at bounding box center [17, 88] width 16 height 10
select select "5150"
select select "service"
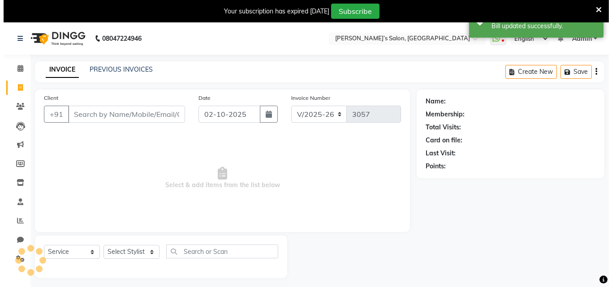
scroll to position [22, 0]
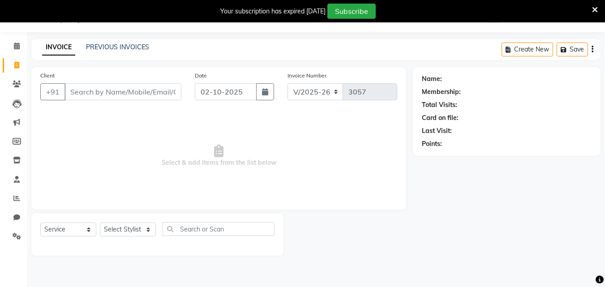
click at [102, 93] on input "Client" at bounding box center [123, 91] width 117 height 17
type input "8329785276"
click at [141, 96] on span "Add Client" at bounding box center [158, 91] width 35 height 9
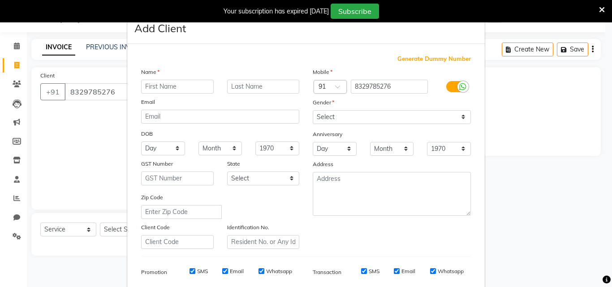
click at [161, 86] on input "text" at bounding box center [177, 87] width 73 height 14
type input "Mrudila"
click at [323, 119] on select "Select Male Female Other Prefer Not To Say" at bounding box center [392, 117] width 158 height 14
select select "female"
click at [313, 110] on select "Select Male Female Other Prefer Not To Say" at bounding box center [392, 117] width 158 height 14
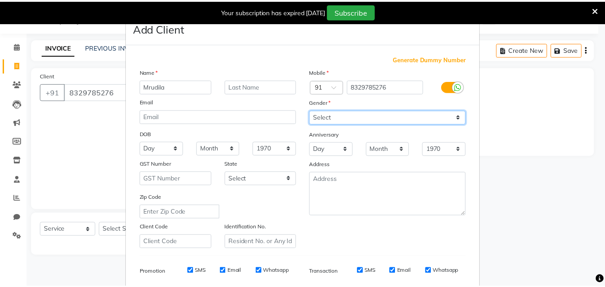
scroll to position [126, 0]
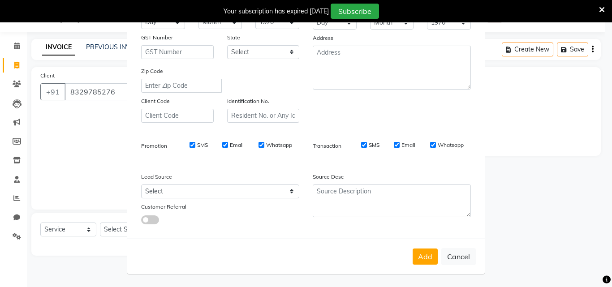
click at [420, 265] on div "Add Cancel" at bounding box center [305, 256] width 357 height 35
click at [422, 256] on button "Add" at bounding box center [425, 257] width 25 height 16
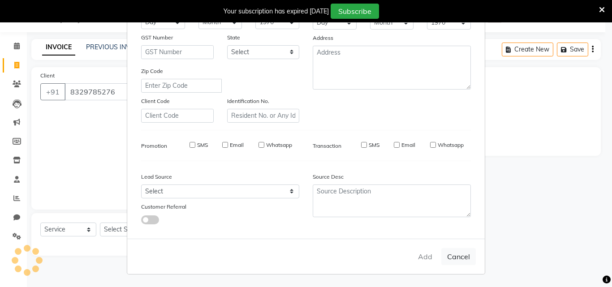
select select
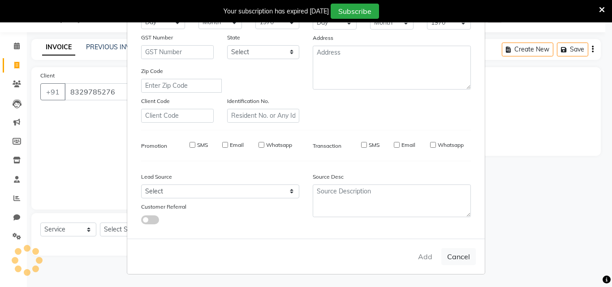
select select
checkbox input "false"
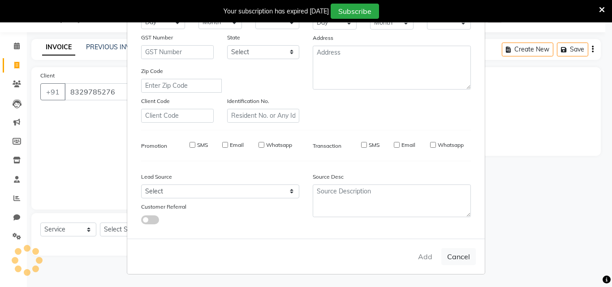
checkbox input "false"
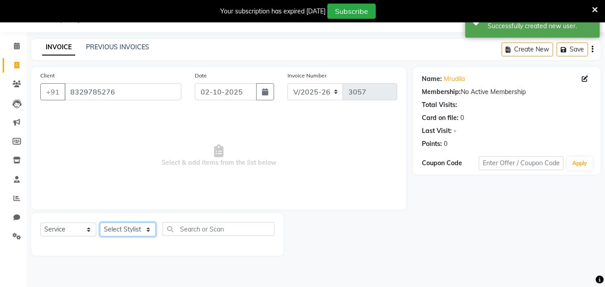
click at [116, 227] on select "Select Stylist [PERSON_NAME] [PERSON_NAME] Akshay [PERSON_NAME] ANAS [PERSON_NA…" at bounding box center [128, 230] width 56 height 14
select select "33173"
click at [100, 223] on select "Select Stylist [PERSON_NAME] [PERSON_NAME] Akshay [PERSON_NAME] ANAS [PERSON_NA…" at bounding box center [128, 230] width 56 height 14
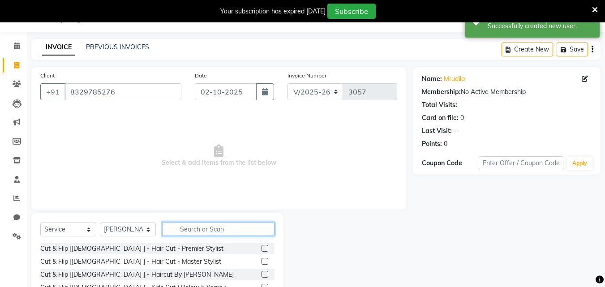
click at [187, 227] on input "text" at bounding box center [219, 229] width 112 height 14
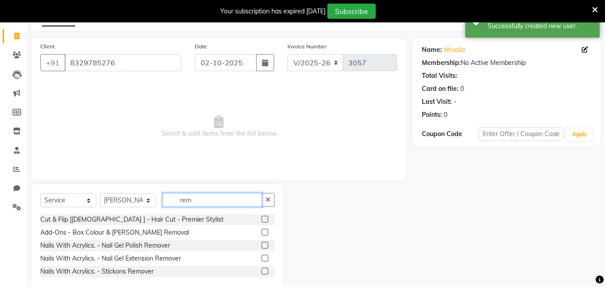
scroll to position [69, 0]
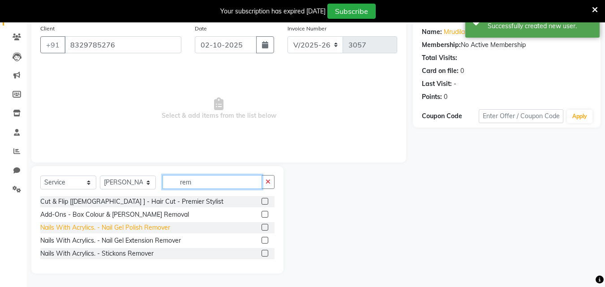
type input "rem"
click at [149, 227] on div "Nails With Acrylics. - Nail Gel Polish Remover" at bounding box center [105, 227] width 130 height 9
checkbox input "false"
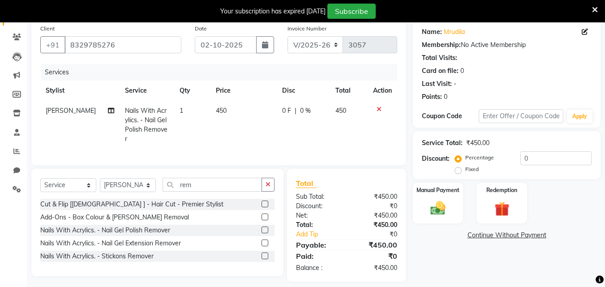
click at [263, 107] on td "450" at bounding box center [244, 125] width 66 height 48
select select "33173"
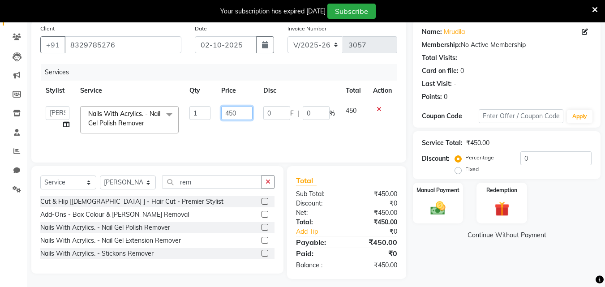
drag, startPoint x: 249, startPoint y: 116, endPoint x: 243, endPoint y: 116, distance: 5.8
click at [243, 116] on input "450" at bounding box center [236, 113] width 31 height 14
type input "4"
type input "300"
click at [428, 207] on img at bounding box center [438, 208] width 25 height 18
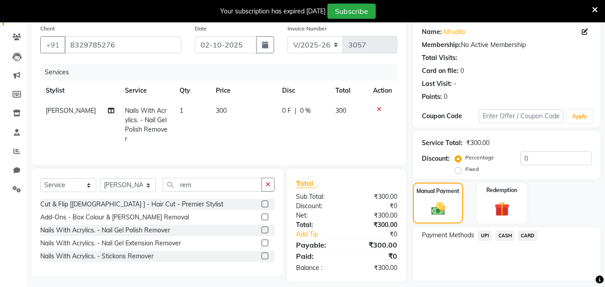
click at [486, 234] on span "UPI" at bounding box center [485, 236] width 14 height 10
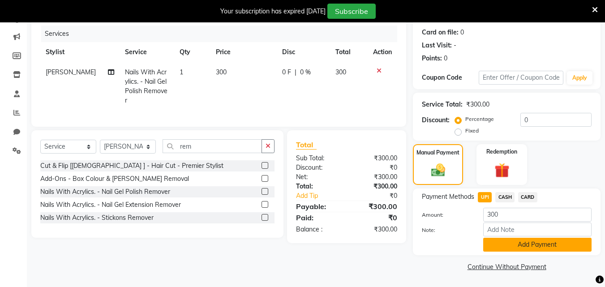
click at [497, 241] on button "Add Payment" at bounding box center [537, 245] width 108 height 14
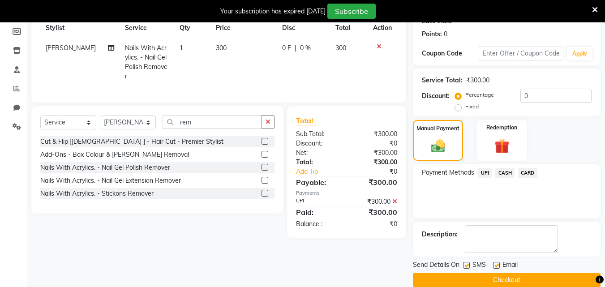
scroll to position [146, 0]
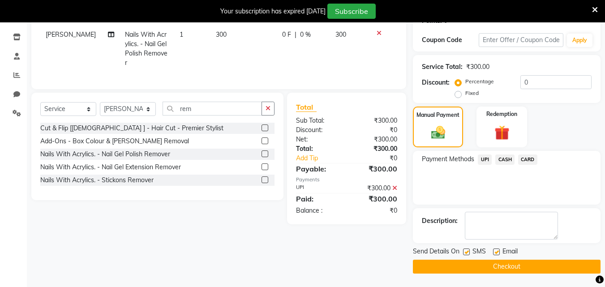
click at [499, 261] on button "Checkout" at bounding box center [507, 267] width 188 height 14
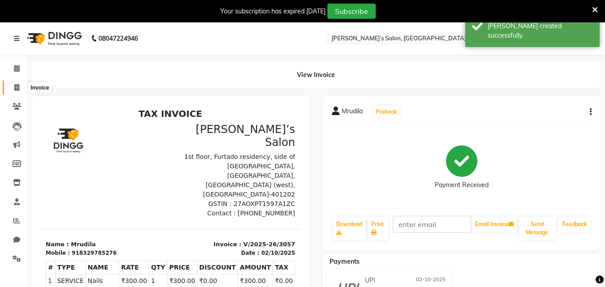
click at [12, 86] on span at bounding box center [17, 88] width 16 height 10
select select "5150"
select select "service"
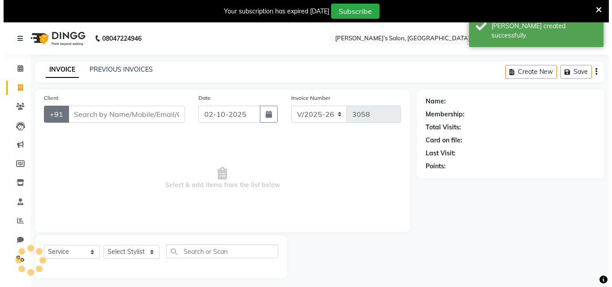
scroll to position [22, 0]
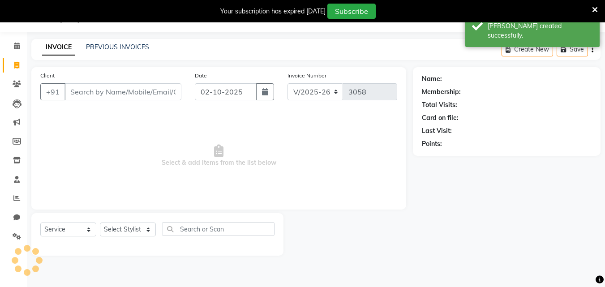
click at [73, 92] on input "Client" at bounding box center [123, 91] width 117 height 17
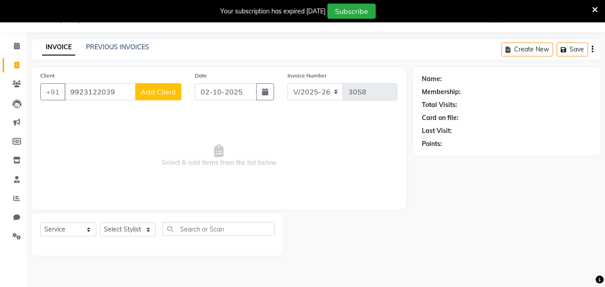
click at [133, 92] on input "9923122039" at bounding box center [100, 91] width 71 height 17
type input "9923122039"
click at [182, 94] on div "Client +91 9923122039 Add Client" at bounding box center [111, 89] width 155 height 37
click at [176, 94] on button "Add Client" at bounding box center [158, 91] width 46 height 17
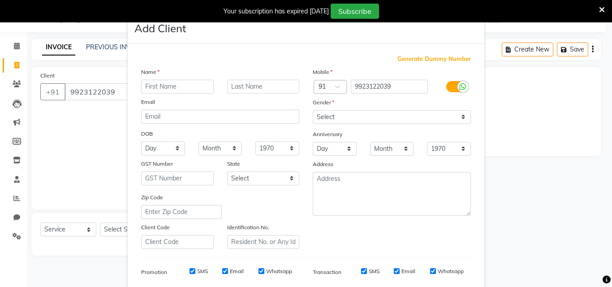
click at [184, 93] on input "text" at bounding box center [177, 87] width 73 height 14
type input "[PERSON_NAME]"
click at [321, 116] on select "Select Male Female Other Prefer Not To Say" at bounding box center [392, 117] width 158 height 14
select select "female"
click at [313, 110] on select "Select Male Female Other Prefer Not To Say" at bounding box center [392, 117] width 158 height 14
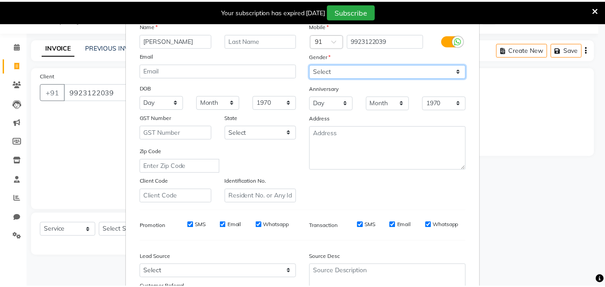
scroll to position [126, 0]
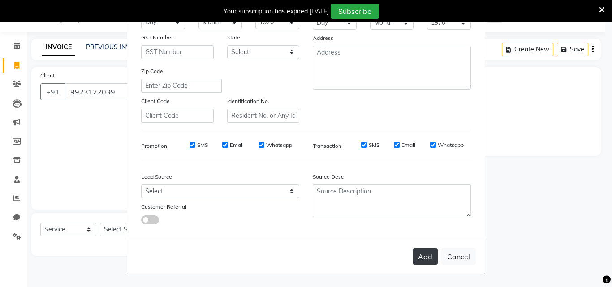
click at [421, 252] on button "Add" at bounding box center [425, 257] width 25 height 16
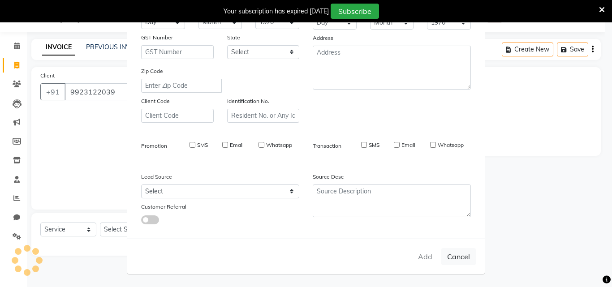
select select
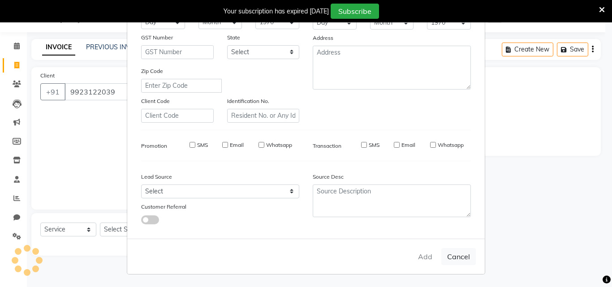
select select
checkbox input "false"
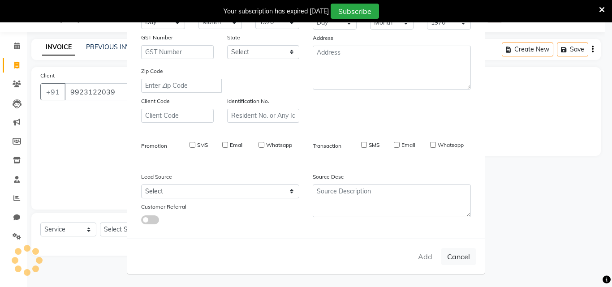
checkbox input "false"
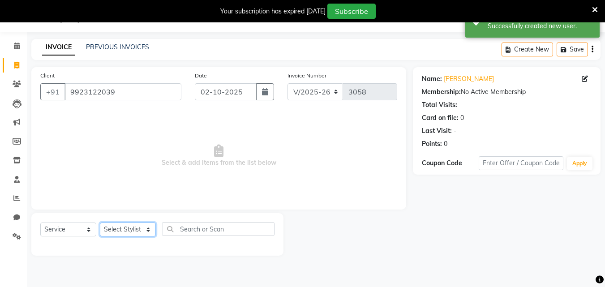
click at [138, 224] on select "Select Stylist [PERSON_NAME] [PERSON_NAME] Akshay [PERSON_NAME] ANAS [PERSON_NA…" at bounding box center [128, 230] width 56 height 14
select select "68504"
click at [100, 223] on select "Select Stylist [PERSON_NAME] [PERSON_NAME] Akshay [PERSON_NAME] ANAS [PERSON_NA…" at bounding box center [128, 230] width 56 height 14
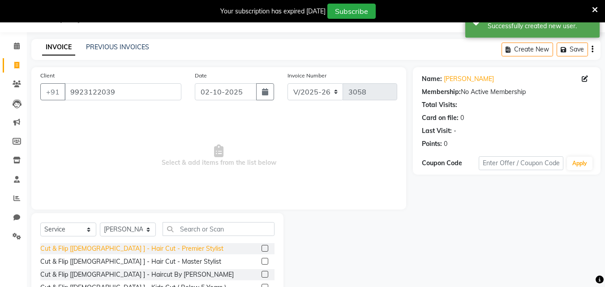
click at [82, 246] on div "Cut & Flip [[DEMOGRAPHIC_DATA] ] - Hair Cut - Premier Stylist" at bounding box center [131, 248] width 183 height 9
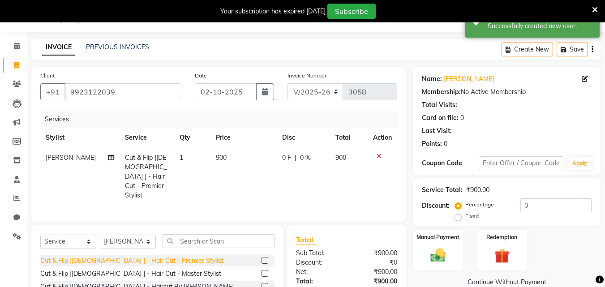
click at [78, 259] on div "Cut & Flip [[DEMOGRAPHIC_DATA] ] - Hair Cut - Premier Stylist" at bounding box center [131, 260] width 183 height 9
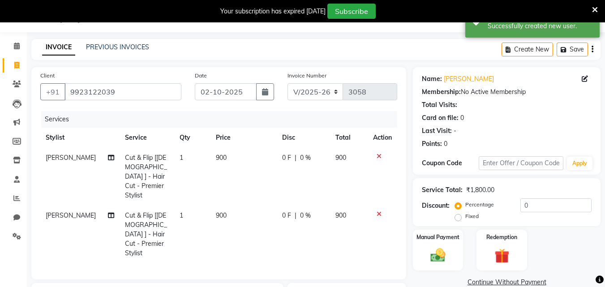
checkbox input "false"
click at [229, 169] on td "900" at bounding box center [244, 177] width 66 height 58
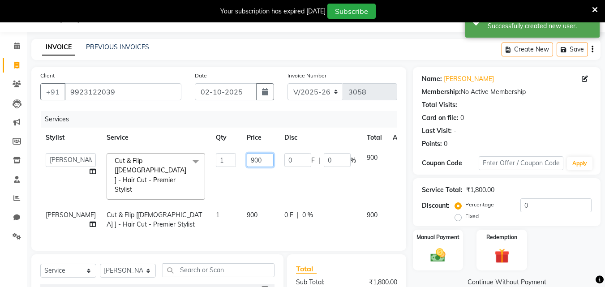
click at [247, 161] on input "900" at bounding box center [260, 160] width 27 height 14
type input "9"
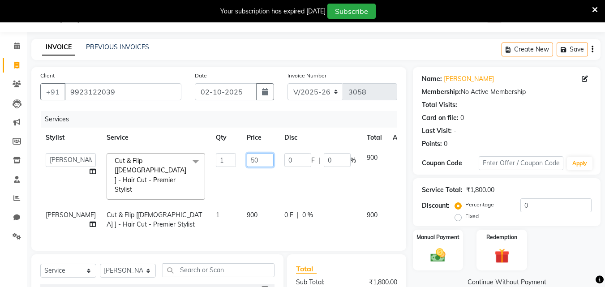
type input "500"
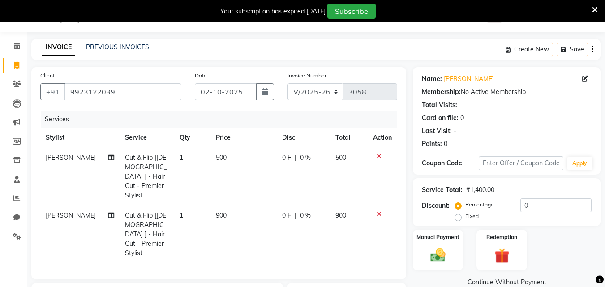
click at [63, 191] on tbody "Abdul Cut & Flip [Female ] - Hair Cut - Premier Stylist 1 500 0 F | 0 % 500 Abd…" at bounding box center [218, 206] width 357 height 116
click at [52, 210] on td "[PERSON_NAME]" at bounding box center [79, 235] width 79 height 58
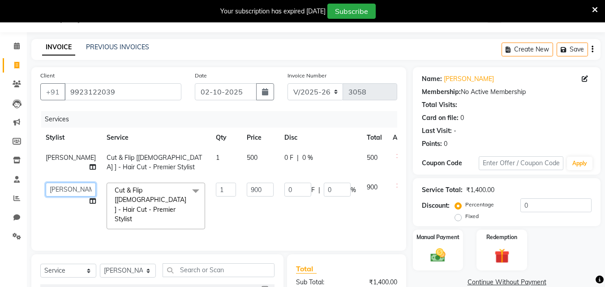
click at [58, 191] on select "Abdul Adil salmani Akshay thombare ali ANAS Anjali Ayaan Bhavika Gauri Jitendr …" at bounding box center [71, 190] width 50 height 14
select select "32734"
click at [247, 190] on input "900" at bounding box center [260, 190] width 27 height 14
type input "9"
type input "450"
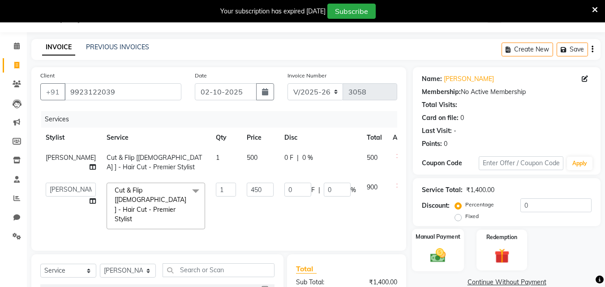
click at [434, 252] on img at bounding box center [438, 255] width 25 height 18
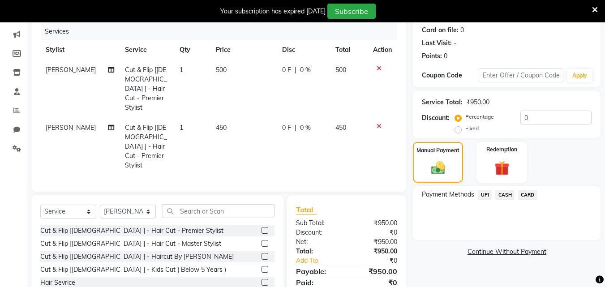
scroll to position [112, 0]
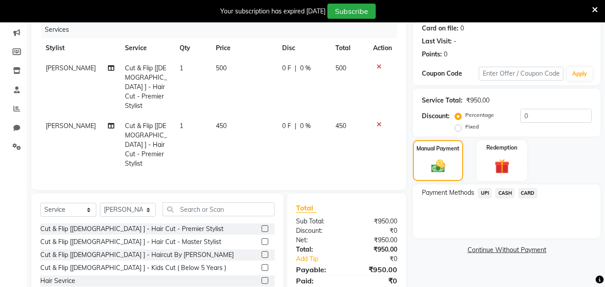
drag, startPoint x: 484, startPoint y: 194, endPoint x: 493, endPoint y: 199, distance: 10.4
click at [487, 193] on span "UPI" at bounding box center [485, 193] width 14 height 10
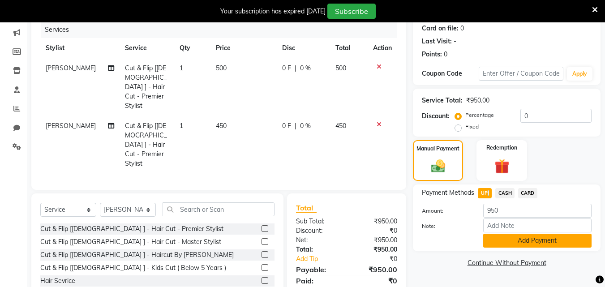
click at [510, 242] on button "Add Payment" at bounding box center [537, 241] width 108 height 14
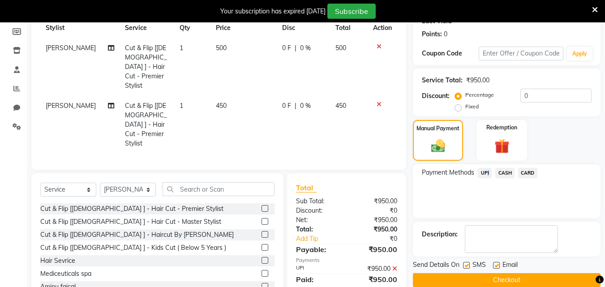
scroll to position [152, 0]
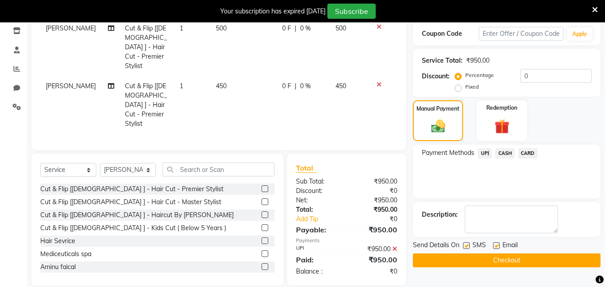
click at [500, 263] on button "Checkout" at bounding box center [507, 261] width 188 height 14
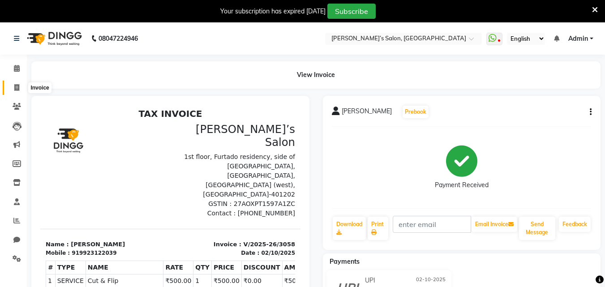
click at [20, 86] on span at bounding box center [17, 88] width 16 height 10
select select "5150"
select select "service"
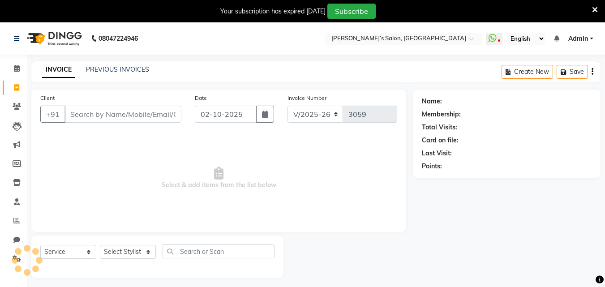
scroll to position [22, 0]
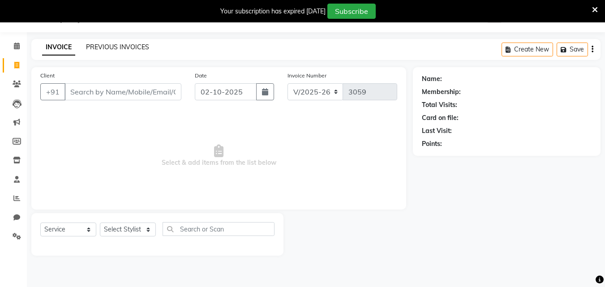
click at [91, 48] on link "PREVIOUS INVOICES" at bounding box center [117, 47] width 63 height 8
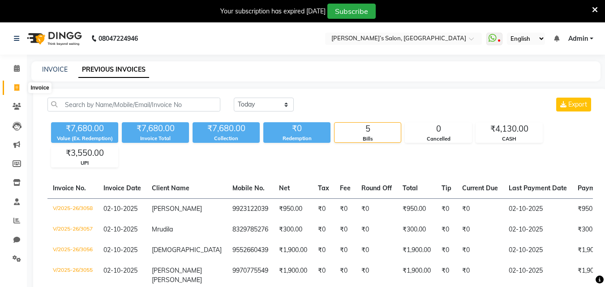
click at [21, 90] on span at bounding box center [17, 88] width 16 height 10
select select "5150"
select select "service"
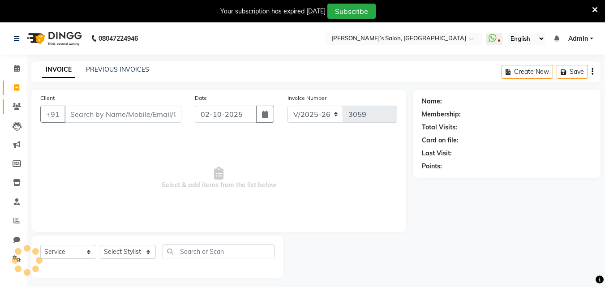
scroll to position [22, 0]
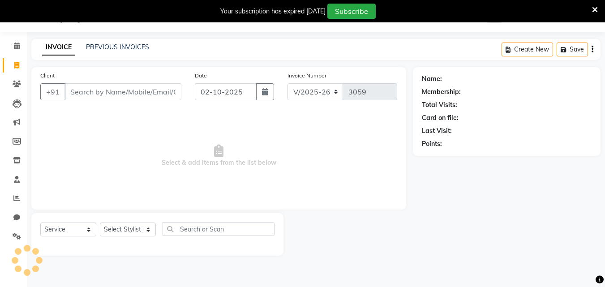
click at [105, 86] on input "Client" at bounding box center [123, 91] width 117 height 17
click at [127, 91] on input "Client" at bounding box center [123, 91] width 117 height 17
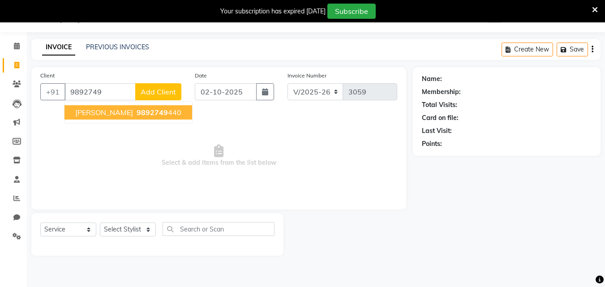
click at [128, 107] on button "Ashwini Rangal 9892749 440" at bounding box center [129, 112] width 128 height 14
type input "9892749440"
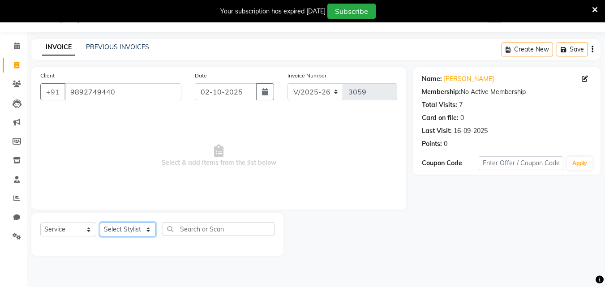
click at [128, 230] on select "Select Stylist [PERSON_NAME] [PERSON_NAME] Akshay [PERSON_NAME] ANAS [PERSON_NA…" at bounding box center [128, 230] width 56 height 14
select select "93564"
click at [100, 223] on select "Select Stylist [PERSON_NAME] [PERSON_NAME] Akshay [PERSON_NAME] ANAS [PERSON_NA…" at bounding box center [128, 230] width 56 height 14
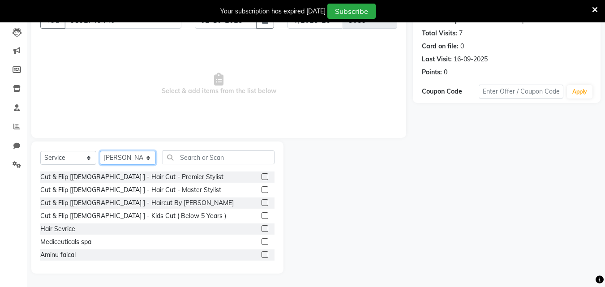
scroll to position [45, 0]
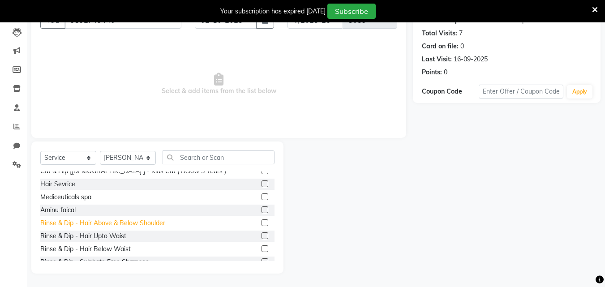
click at [126, 224] on div "Rinse & Dip - Hair Above & Below Shoulder" at bounding box center [102, 223] width 125 height 9
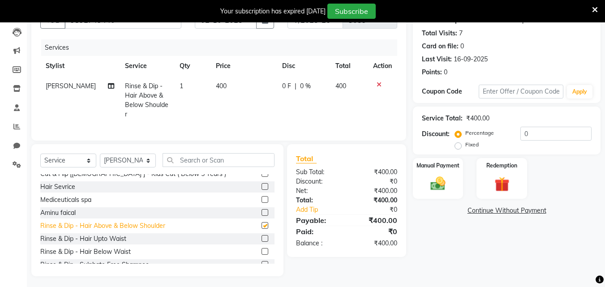
checkbox input "false"
click at [236, 100] on td "400" at bounding box center [244, 100] width 66 height 48
select select "93564"
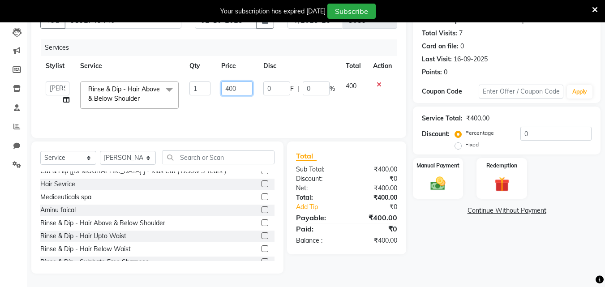
click at [240, 89] on input "400" at bounding box center [236, 89] width 31 height 14
type input "4"
type input "750"
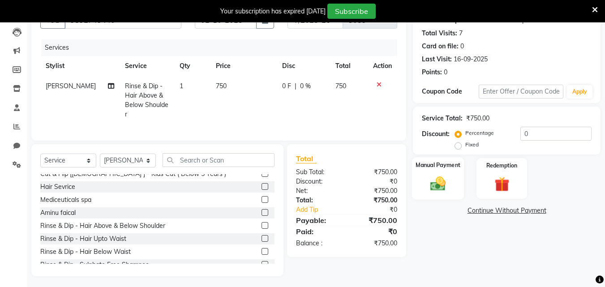
click at [428, 172] on div "Manual Payment" at bounding box center [438, 178] width 52 height 43
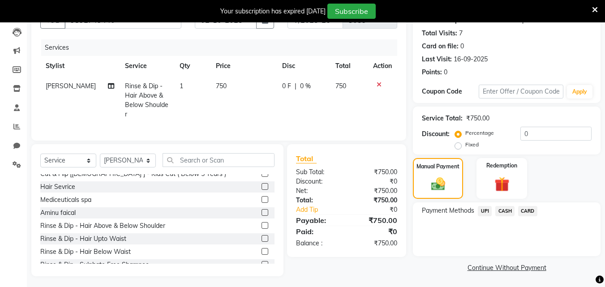
click at [482, 213] on span "UPI" at bounding box center [485, 211] width 14 height 10
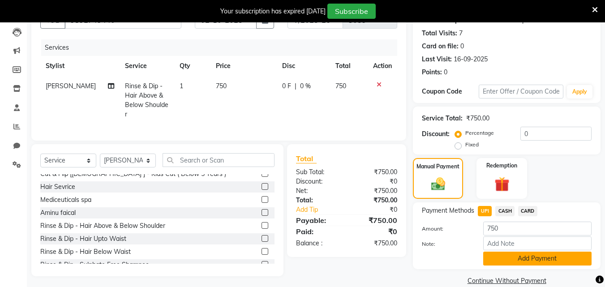
click at [488, 254] on button "Add Payment" at bounding box center [537, 259] width 108 height 14
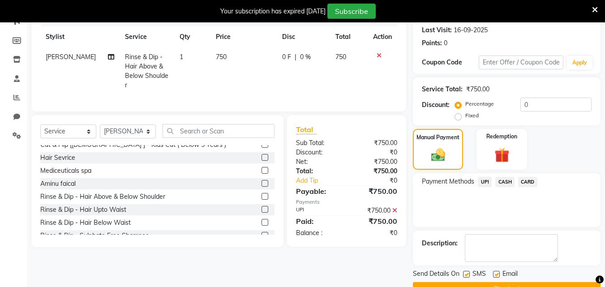
scroll to position [139, 0]
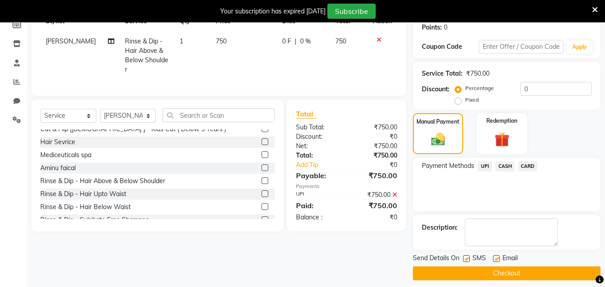
click at [491, 272] on button "Checkout" at bounding box center [507, 274] width 188 height 14
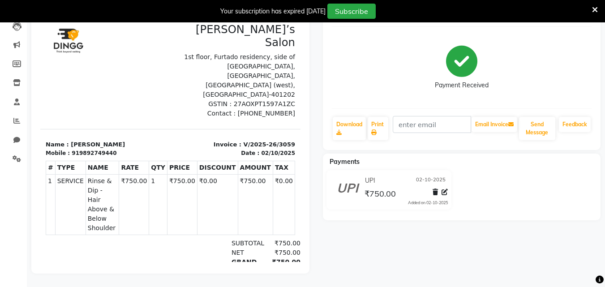
click at [344, 108] on div "Ashwini Rangal Prebook Payment Received Download Print Email Invoice Send Messa…" at bounding box center [462, 73] width 278 height 154
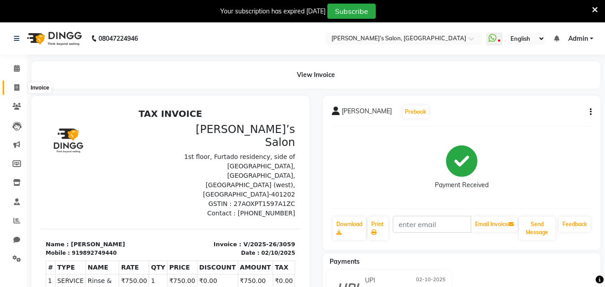
click at [17, 88] on icon at bounding box center [16, 87] width 5 height 7
select select "service"
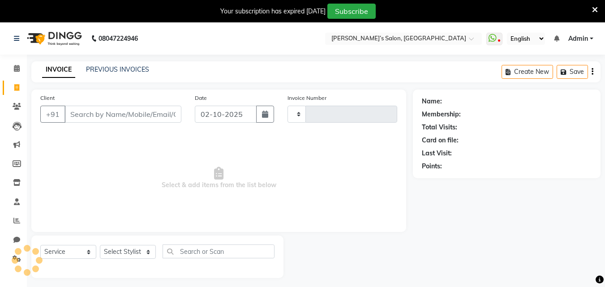
type input "3060"
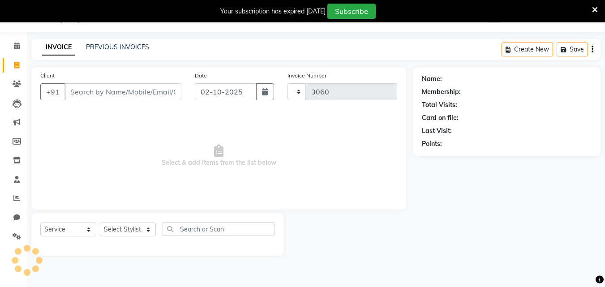
select select "5150"
click at [107, 93] on input "Client" at bounding box center [123, 91] width 117 height 17
click at [88, 97] on input "Client" at bounding box center [123, 91] width 117 height 17
click at [183, 173] on span "Select & add items from the list below" at bounding box center [218, 156] width 357 height 90
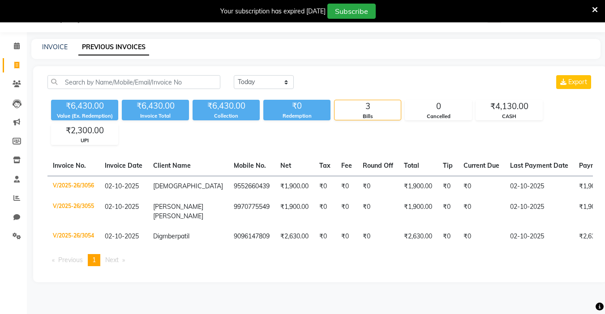
scroll to position [22, 0]
click at [16, 64] on icon at bounding box center [16, 65] width 5 height 7
select select "service"
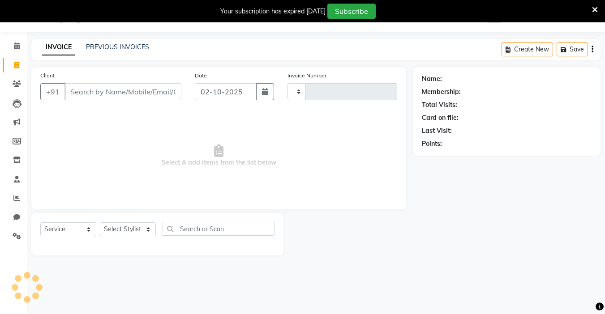
click at [108, 94] on input "Client" at bounding box center [123, 91] width 117 height 17
type input "3060"
select select "5150"
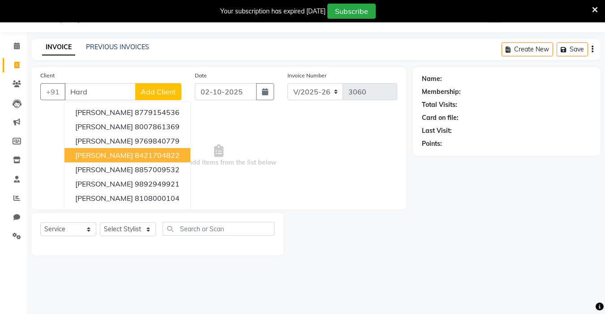
click at [142, 237] on div "Select Service Product Membership Package Voucher Prepaid Gift Card Select Styl…" at bounding box center [157, 234] width 252 height 43
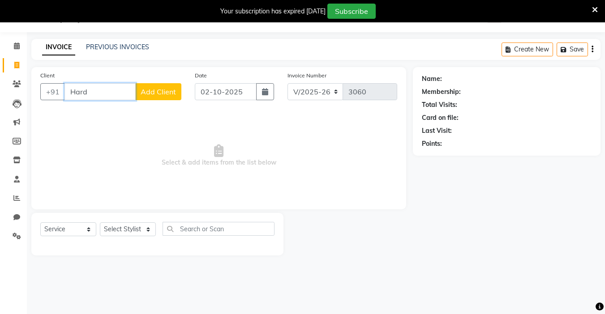
click at [112, 90] on input "Hard" at bounding box center [100, 91] width 71 height 17
type input "H"
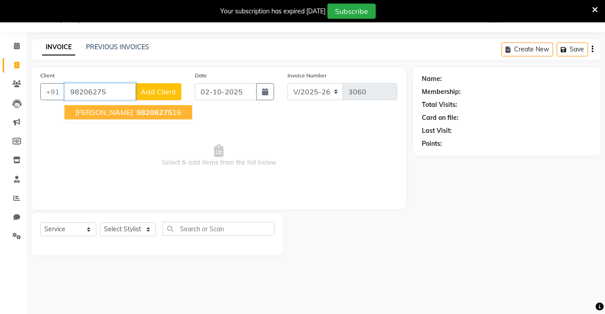
click at [153, 110] on span "98206275" at bounding box center [155, 112] width 36 height 9
type input "9820627516"
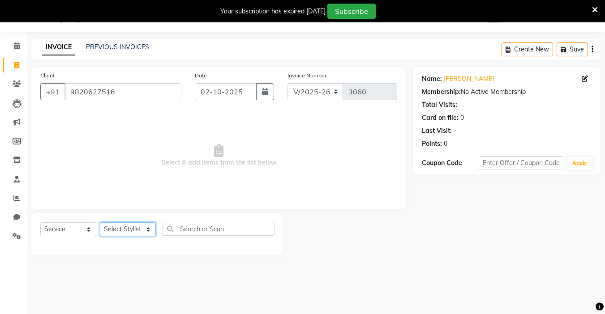
click at [119, 230] on select "Select Stylist [PERSON_NAME] [PERSON_NAME] Akshay [PERSON_NAME] ANAS [PERSON_NA…" at bounding box center [128, 230] width 56 height 14
select select "33173"
click at [100, 223] on select "Select Stylist [PERSON_NAME] [PERSON_NAME] Akshay [PERSON_NAME] ANAS [PERSON_NA…" at bounding box center [128, 230] width 56 height 14
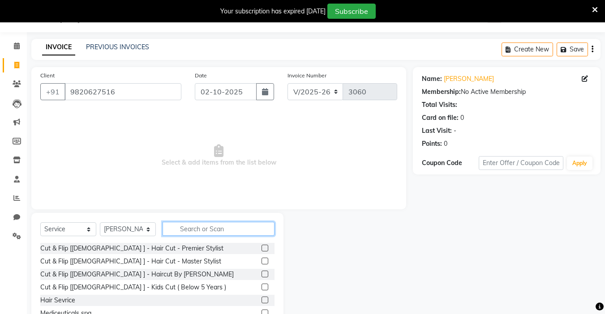
drag, startPoint x: 203, startPoint y: 228, endPoint x: 206, endPoint y: 222, distance: 6.8
click at [205, 223] on input "text" at bounding box center [219, 229] width 112 height 14
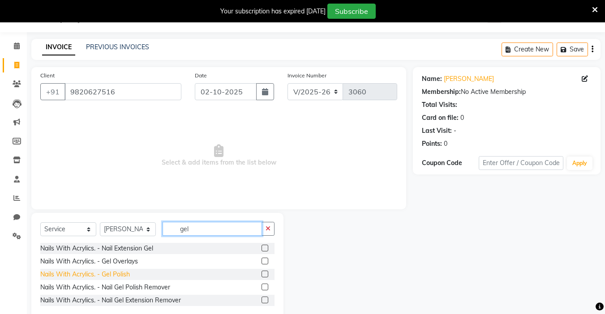
type input "gel"
click at [125, 275] on div "Nails With Acrylics. - Gel Polish" at bounding box center [85, 274] width 90 height 9
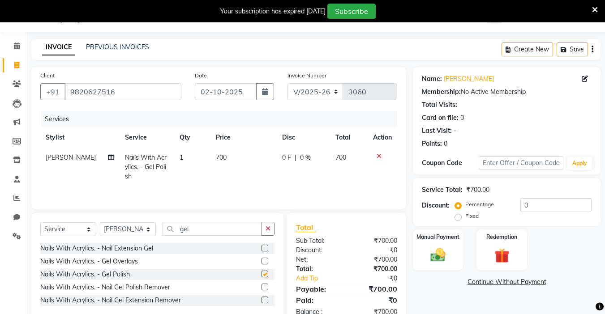
checkbox input "false"
drag, startPoint x: 222, startPoint y: 150, endPoint x: 227, endPoint y: 153, distance: 5.6
click at [224, 151] on td "700" at bounding box center [244, 167] width 66 height 39
select select "33173"
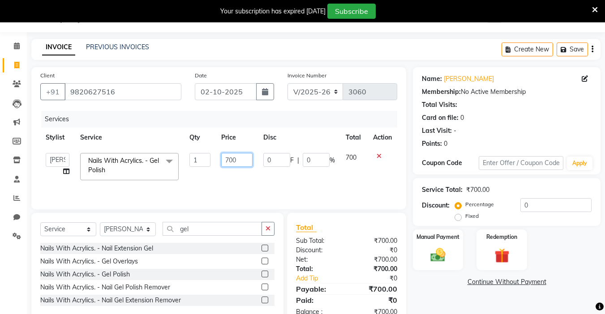
click at [238, 156] on input "700" at bounding box center [236, 160] width 31 height 14
type input "7"
type input "600"
click at [437, 248] on img at bounding box center [438, 255] width 25 height 18
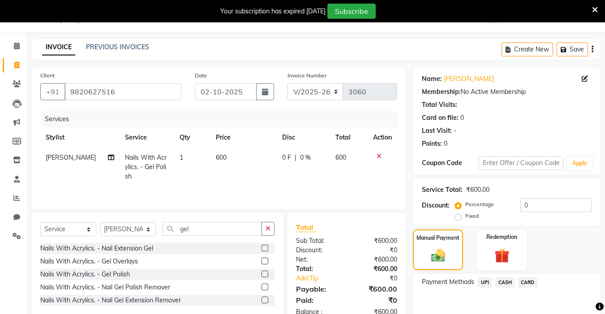
click at [487, 284] on span "UPI" at bounding box center [485, 283] width 14 height 10
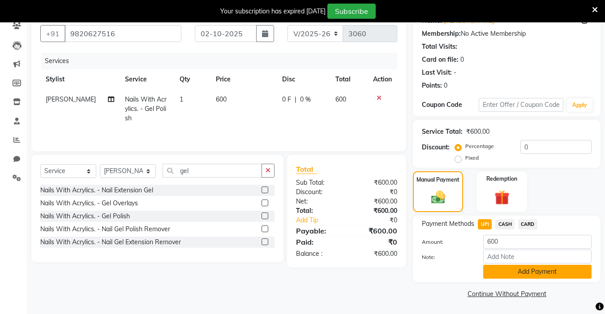
click at [508, 269] on button "Add Payment" at bounding box center [537, 272] width 108 height 14
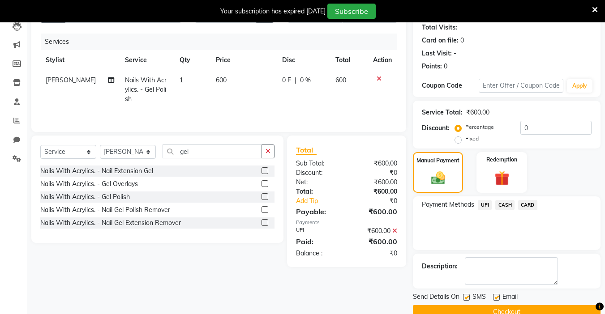
scroll to position [118, 0]
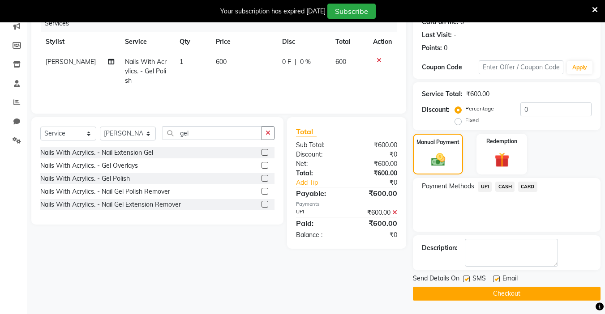
click at [518, 288] on button "Checkout" at bounding box center [507, 294] width 188 height 14
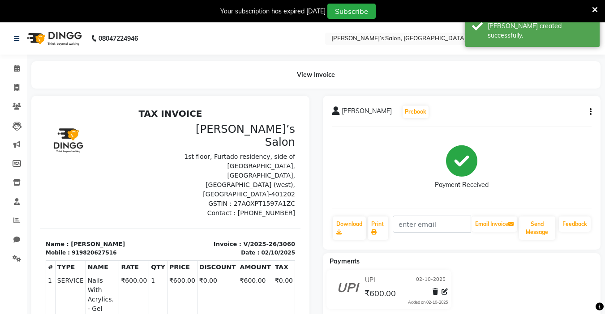
click at [16, 97] on li "Invoice" at bounding box center [13, 87] width 27 height 19
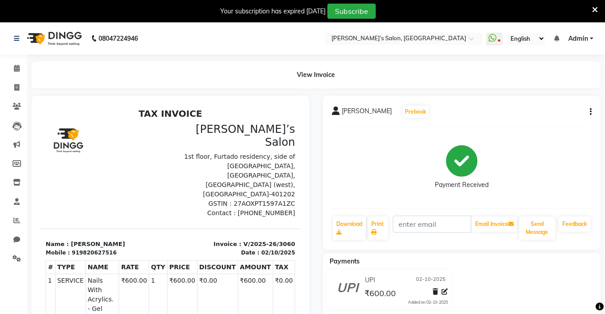
click at [214, 314] on html "08047224946 Select Location × Akshay’s Salon, [GEOGRAPHIC_DATA] WhatsApp Status…" at bounding box center [302, 157] width 605 height 314
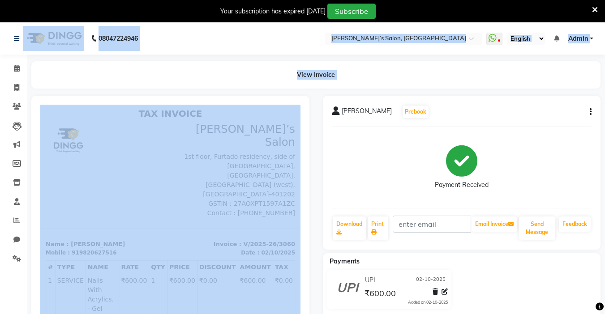
click at [99, 85] on div "View Invoice" at bounding box center [315, 74] width 569 height 27
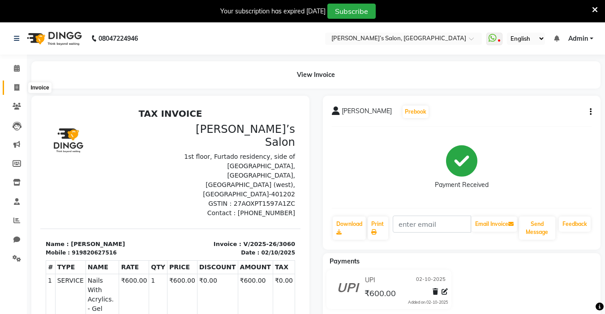
click at [13, 89] on span at bounding box center [17, 88] width 16 height 10
select select "service"
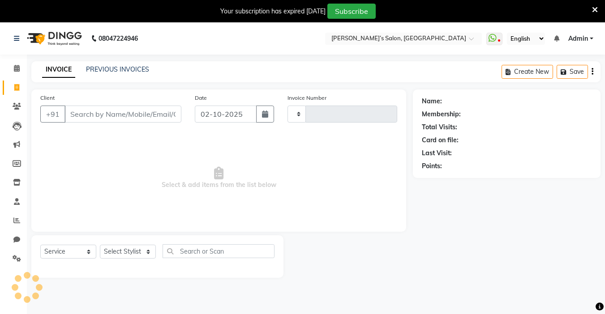
type input "3061"
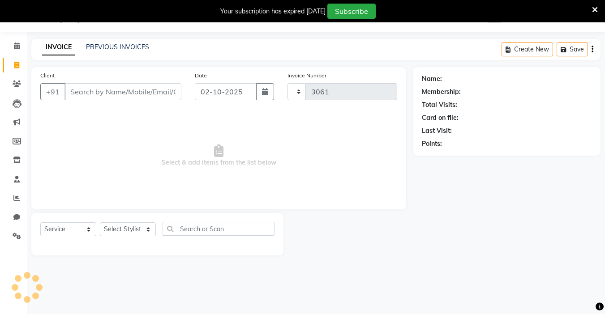
select select "5150"
click at [96, 86] on input "Client" at bounding box center [123, 91] width 117 height 17
click at [126, 96] on input "Client" at bounding box center [123, 91] width 117 height 17
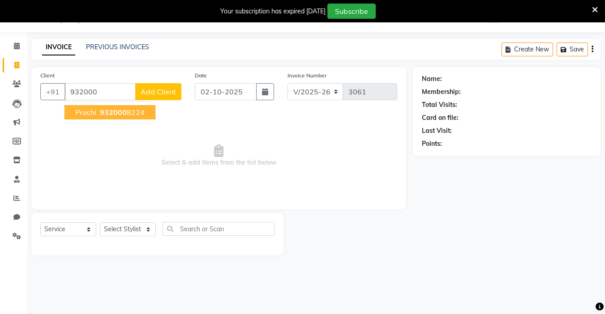
click at [133, 120] on ngb-typeahead-window "[PERSON_NAME] 932000 8224" at bounding box center [110, 112] width 92 height 22
click at [140, 111] on ngb-highlight "932000 8224" at bounding box center [121, 112] width 47 height 9
type input "9320008224"
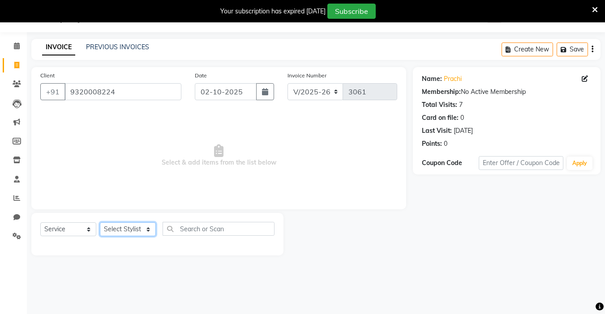
click at [124, 227] on select "Select Stylist [PERSON_NAME] [PERSON_NAME] Akshay [PERSON_NAME] ANAS [PERSON_NA…" at bounding box center [128, 230] width 56 height 14
select select "33167"
click at [100, 223] on select "Select Stylist [PERSON_NAME] [PERSON_NAME] Akshay [PERSON_NAME] ANAS [PERSON_NA…" at bounding box center [128, 230] width 56 height 14
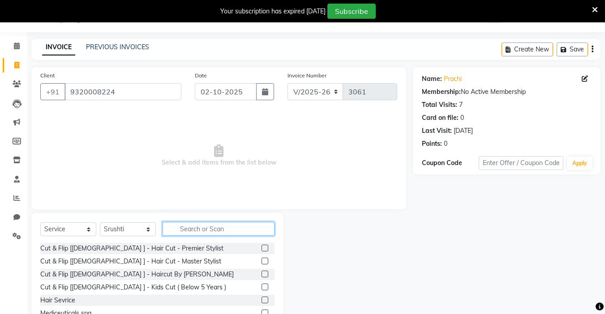
click at [184, 227] on input "text" at bounding box center [219, 229] width 112 height 14
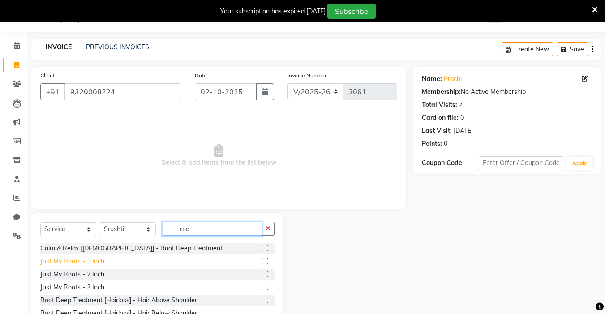
type input "roo"
click at [83, 264] on div "Just My Roots - 1 Inch" at bounding box center [72, 261] width 64 height 9
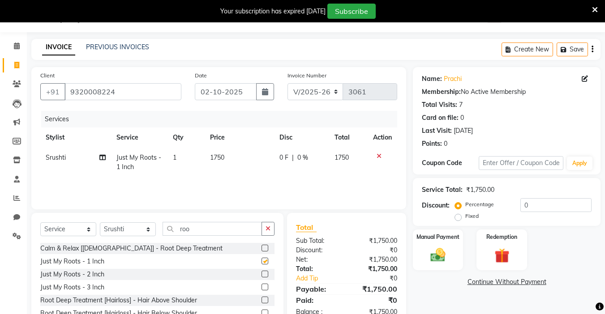
checkbox input "false"
click at [248, 156] on td "1750" at bounding box center [239, 163] width 69 height 30
select select "33167"
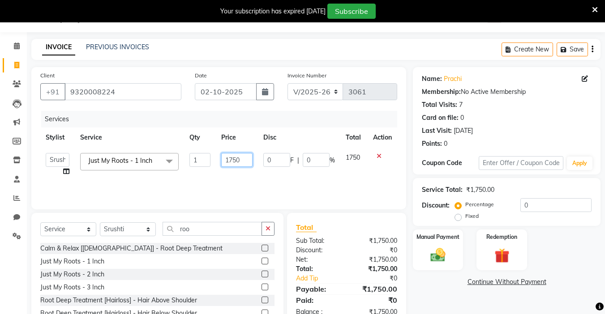
click at [234, 158] on input "1750" at bounding box center [236, 160] width 31 height 14
type input "1650"
click at [440, 246] on img at bounding box center [438, 255] width 25 height 18
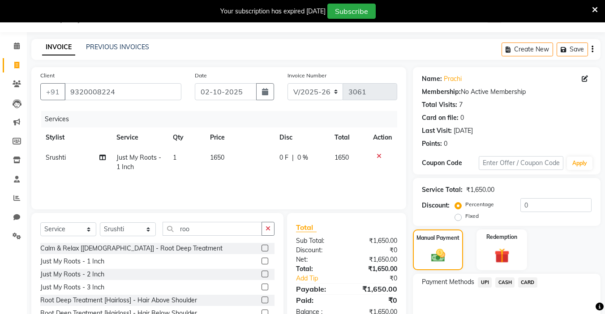
click at [482, 283] on span "UPI" at bounding box center [485, 283] width 14 height 10
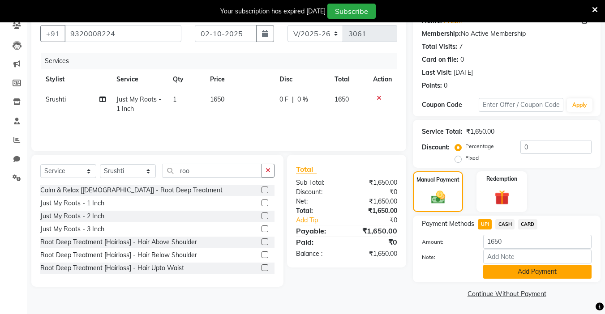
click at [504, 267] on button "Add Payment" at bounding box center [537, 272] width 108 height 14
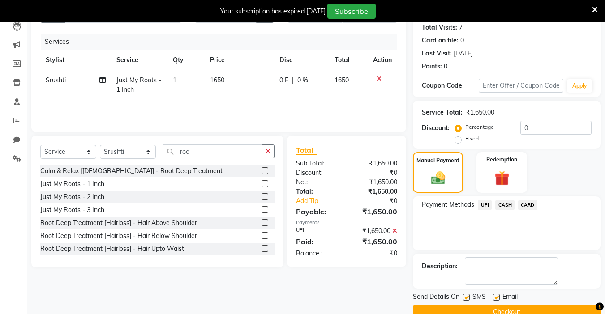
scroll to position [118, 0]
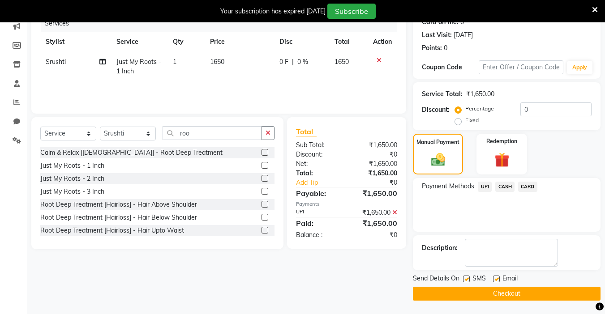
click at [504, 297] on button "Checkout" at bounding box center [507, 294] width 188 height 14
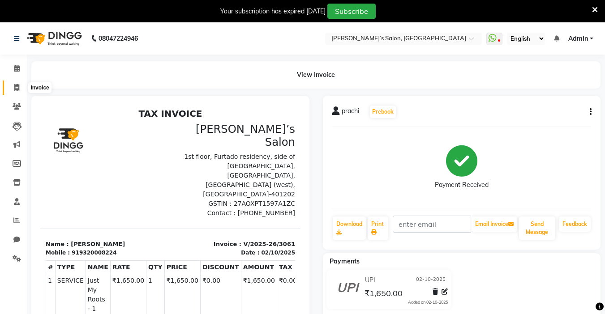
click at [20, 91] on span at bounding box center [17, 88] width 16 height 10
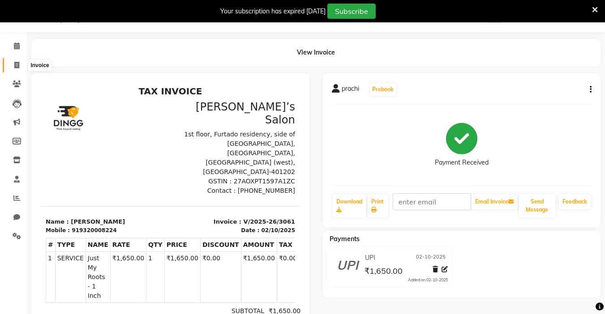
select select "5150"
select select "service"
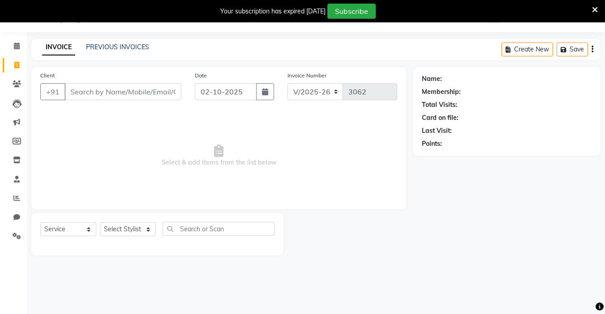
scroll to position [0, 0]
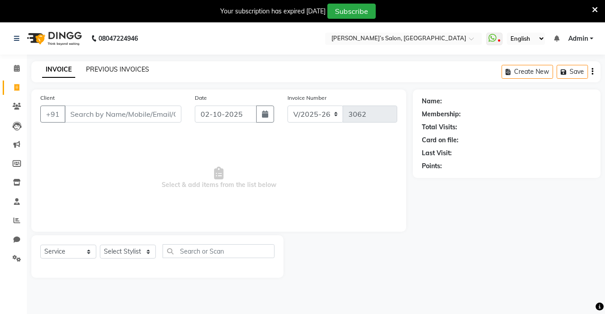
click at [123, 70] on link "PREVIOUS INVOICES" at bounding box center [117, 69] width 63 height 8
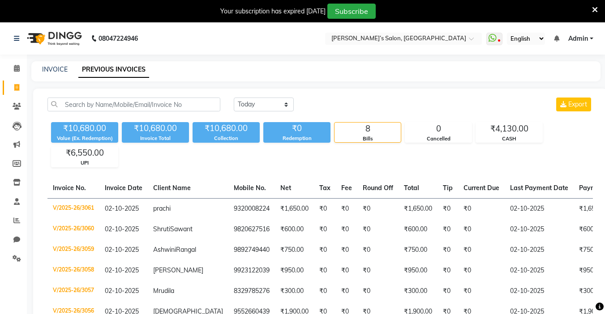
click at [591, 7] on div "Your subscription has expired [DATE] Subscribe" at bounding box center [298, 11] width 589 height 15
click at [596, 10] on icon at bounding box center [595, 10] width 6 height 8
